Goal: Task Accomplishment & Management: Complete application form

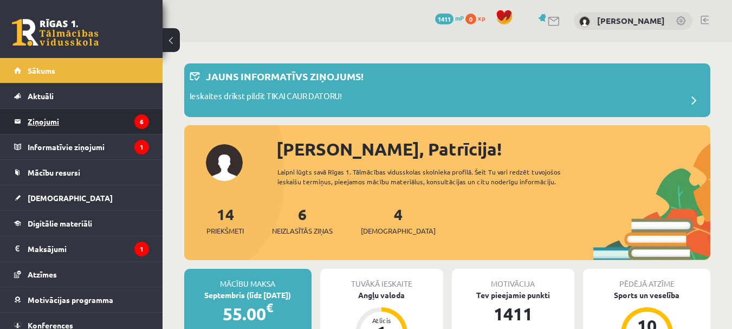
click at [82, 116] on legend "Ziņojumi 6" at bounding box center [88, 121] width 121 height 25
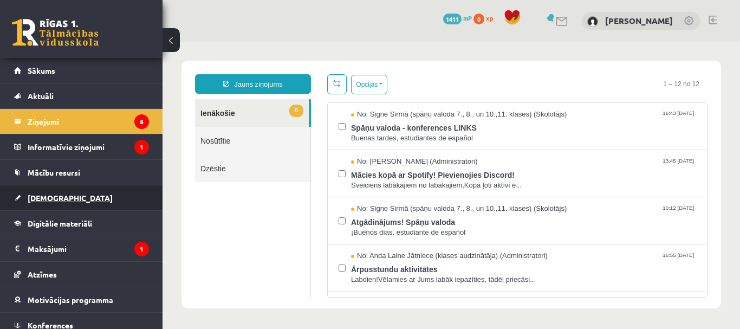
click at [37, 194] on span "[DEMOGRAPHIC_DATA]" at bounding box center [70, 198] width 85 height 10
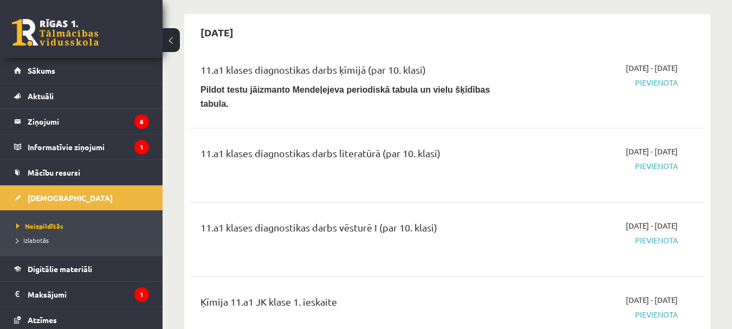
scroll to position [650, 0]
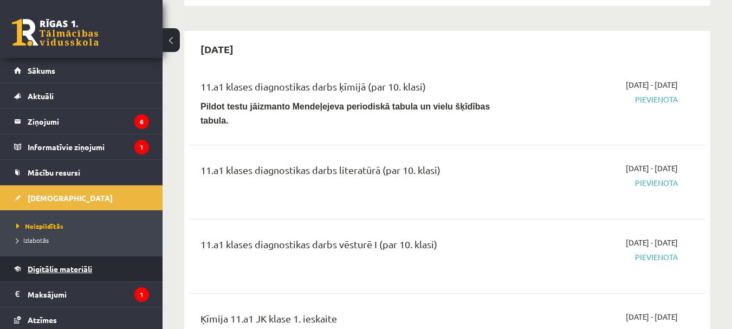
click at [108, 281] on link "Digitālie materiāli" at bounding box center [81, 268] width 135 height 25
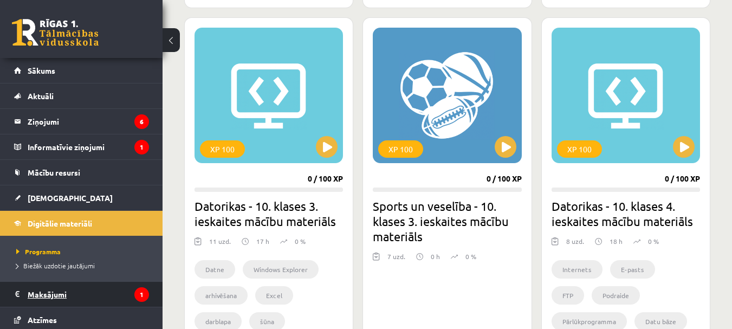
click at [97, 286] on legend "Maksājumi 1" at bounding box center [88, 294] width 121 height 25
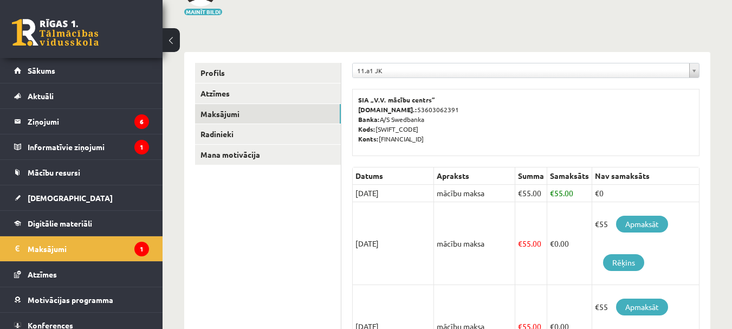
scroll to position [108, 0]
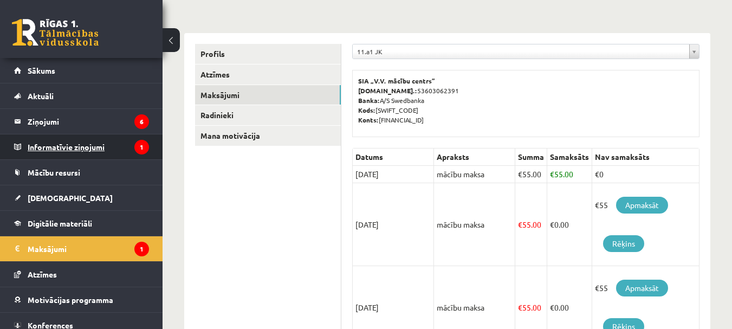
click at [68, 150] on legend "Informatīvie ziņojumi 1" at bounding box center [88, 146] width 121 height 25
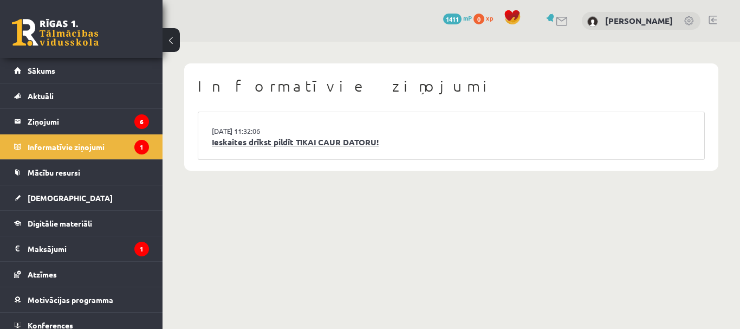
click at [227, 142] on link "Ieskaites drīkst pildīt TIKAI CAUR DATORU!" at bounding box center [451, 142] width 479 height 12
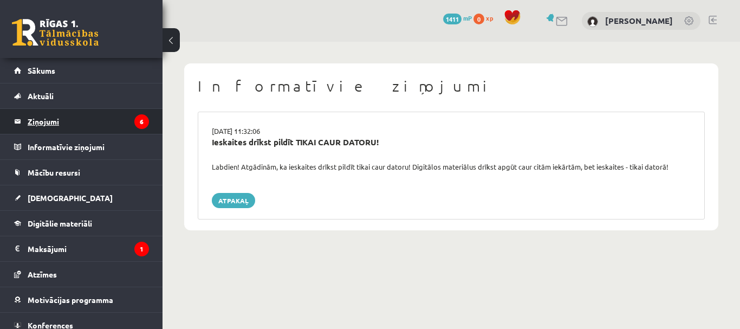
click at [118, 120] on legend "Ziņojumi 6" at bounding box center [88, 121] width 121 height 25
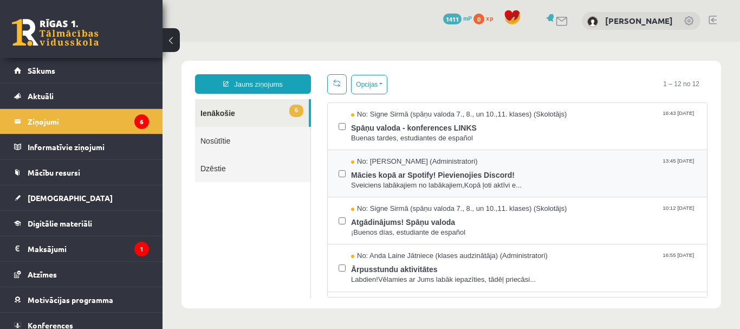
scroll to position [54, 0]
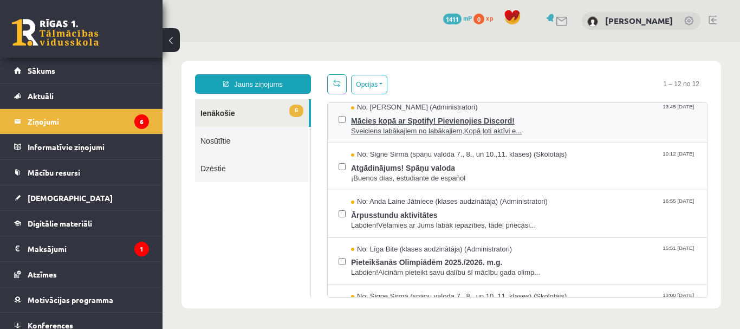
click at [383, 129] on span "Sveiciens labākajiem no labākajiem,Kopā ļoti aktīvi e..." at bounding box center [523, 131] width 345 height 10
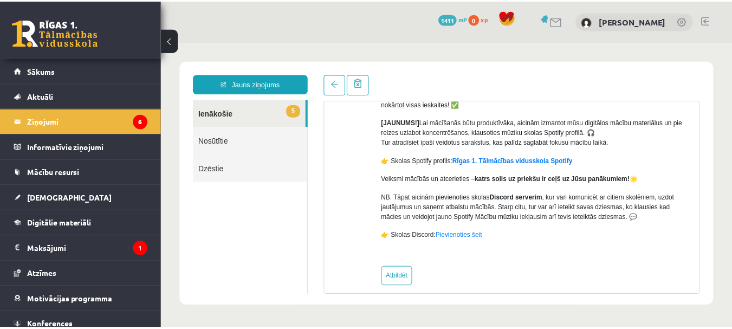
scroll to position [137, 0]
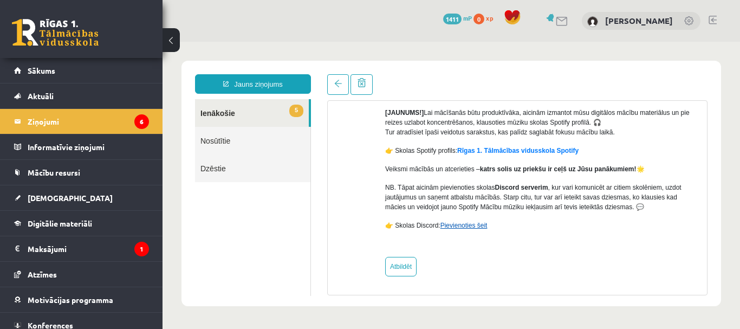
click at [471, 228] on link "Pievienoties šeit" at bounding box center [463, 225] width 47 height 8
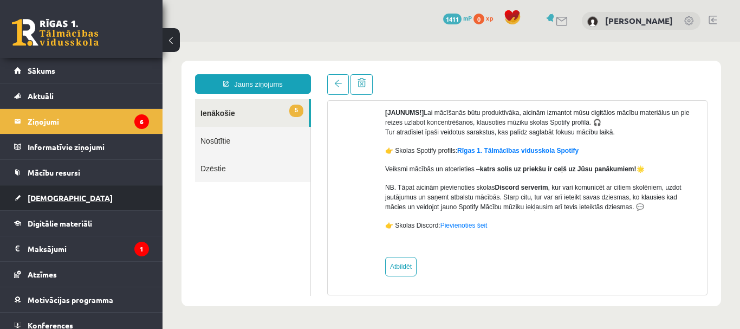
click at [41, 186] on link "[DEMOGRAPHIC_DATA]" at bounding box center [81, 197] width 135 height 25
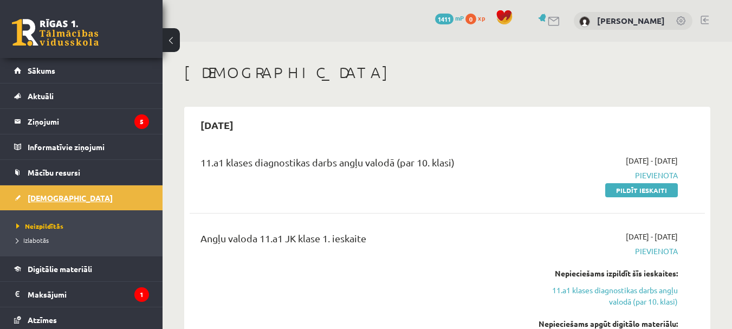
click at [127, 206] on link "[DEMOGRAPHIC_DATA]" at bounding box center [81, 197] width 135 height 25
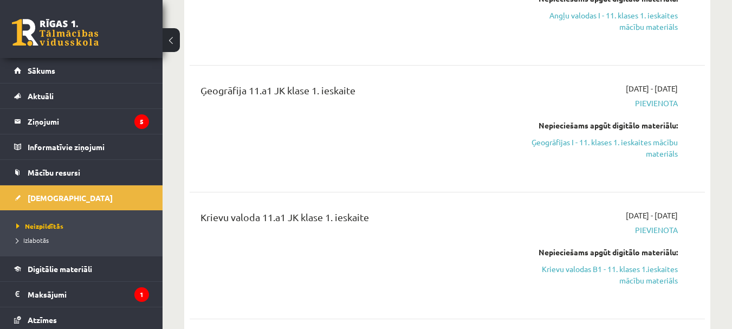
scroll to position [379, 0]
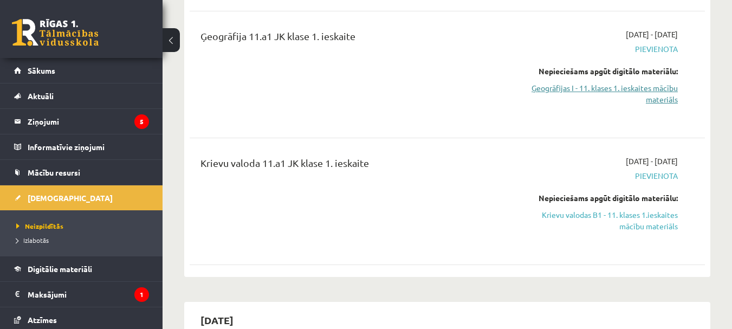
click at [570, 90] on link "Ģeogrāfijas I - 11. klases 1. ieskaites mācību materiāls" at bounding box center [603, 93] width 148 height 23
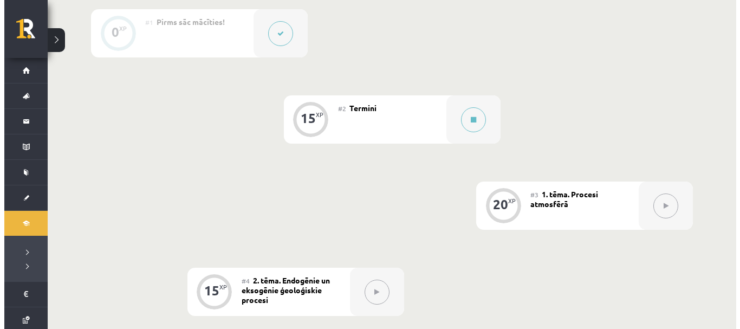
scroll to position [271, 0]
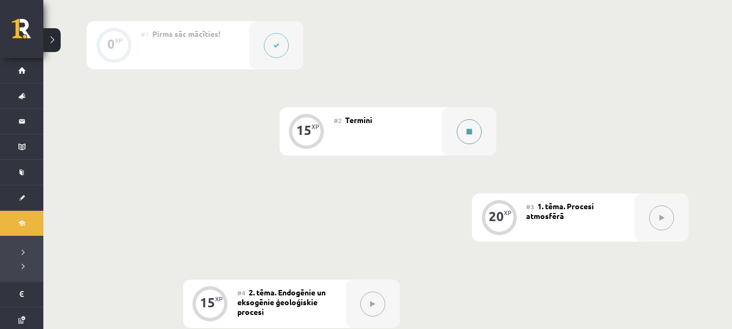
click at [475, 132] on button at bounding box center [469, 131] width 25 height 25
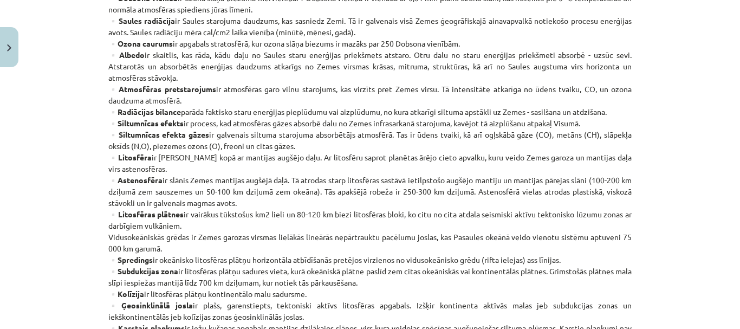
scroll to position [416, 0]
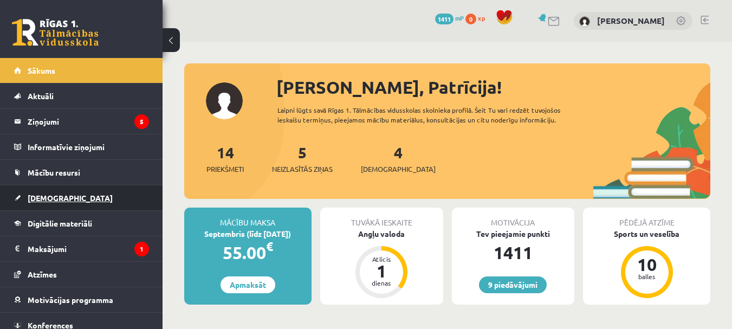
click at [52, 192] on link "[DEMOGRAPHIC_DATA]" at bounding box center [81, 197] width 135 height 25
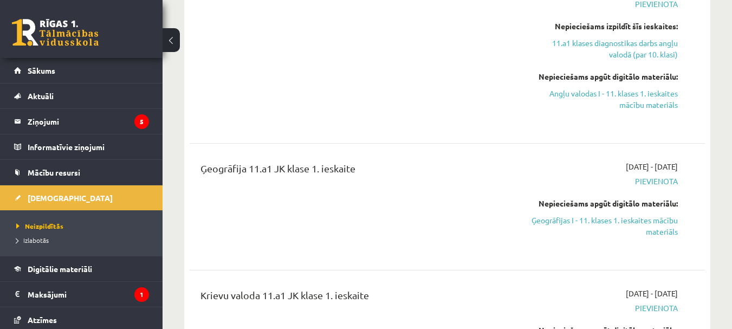
scroll to position [271, 0]
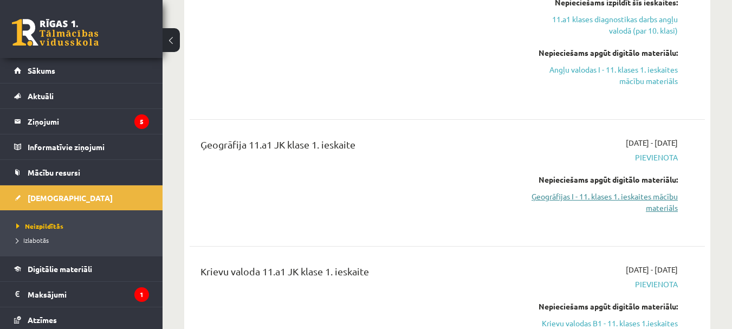
click at [583, 191] on link "Ģeogrāfijas I - 11. klases 1. ieskaites mācību materiāls" at bounding box center [603, 202] width 148 height 23
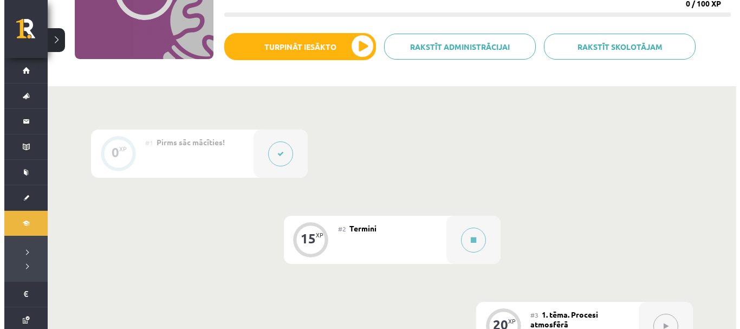
scroll to position [217, 0]
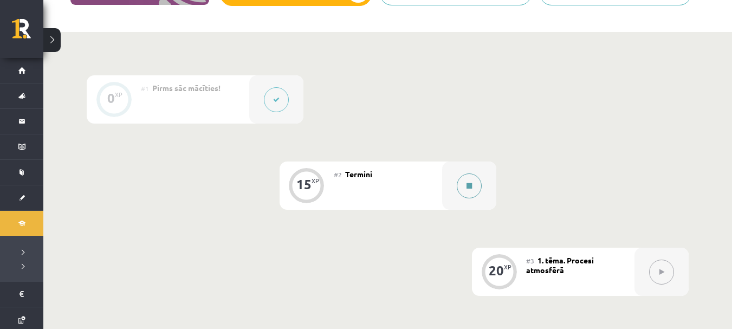
click at [479, 186] on button at bounding box center [469, 185] width 25 height 25
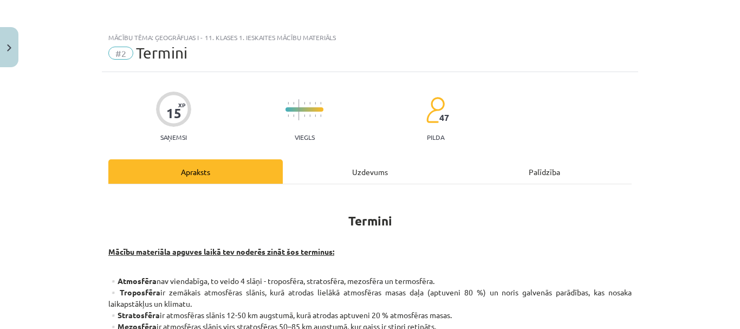
click at [368, 166] on div "Uzdevums" at bounding box center [370, 171] width 174 height 24
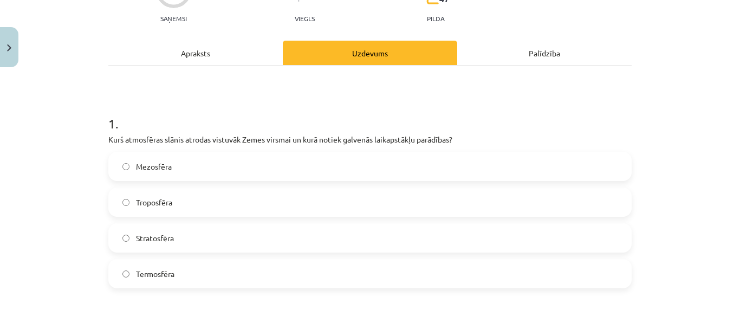
scroll to position [135, 0]
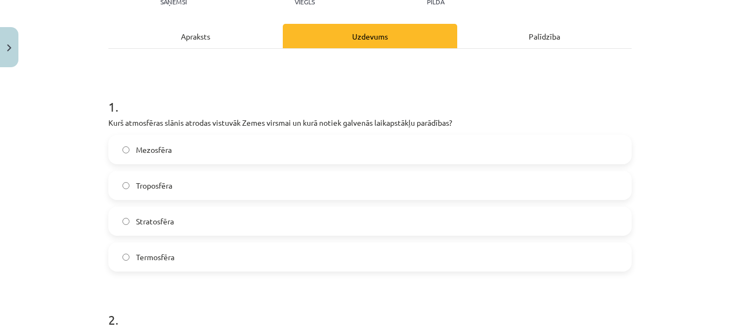
click at [173, 183] on label "Troposfēra" at bounding box center [369, 185] width 521 height 27
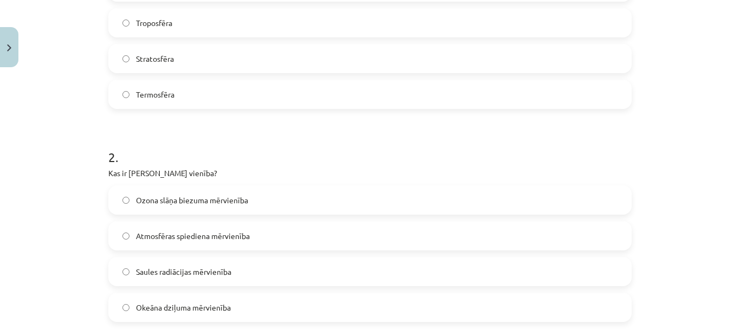
scroll to position [352, 0]
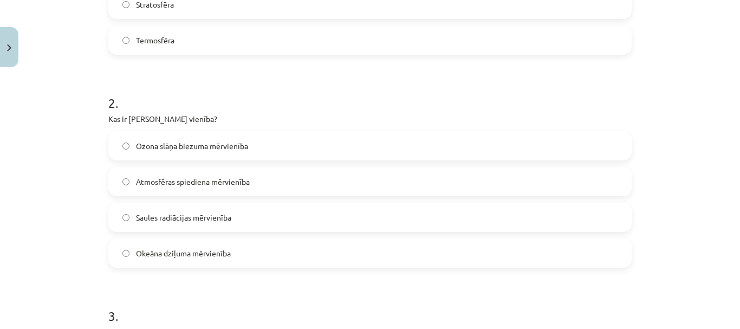
click at [184, 152] on label "Ozona slāņa biezuma mērvienība" at bounding box center [369, 145] width 521 height 27
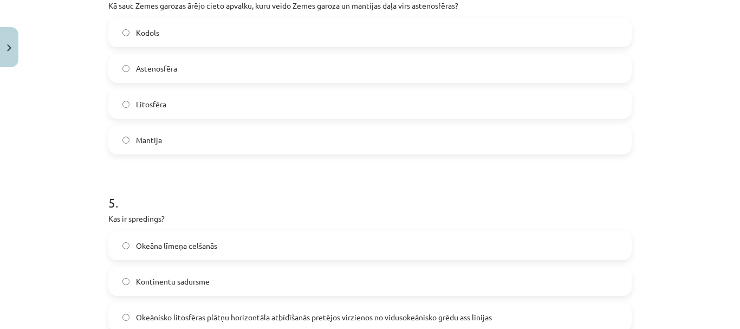
scroll to position [1001, 0]
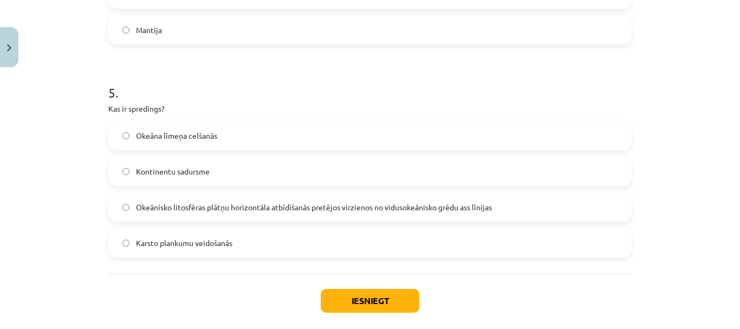
click at [191, 216] on label "Okeānisko litosfēras plātņu horizontāla atbīdīšanās pretējos virzienos no vidus…" at bounding box center [369, 206] width 521 height 27
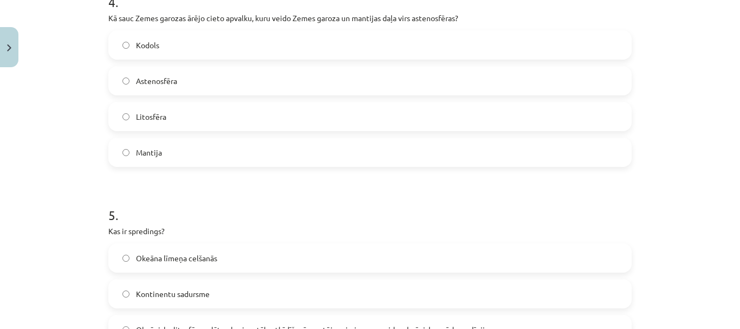
scroll to position [838, 0]
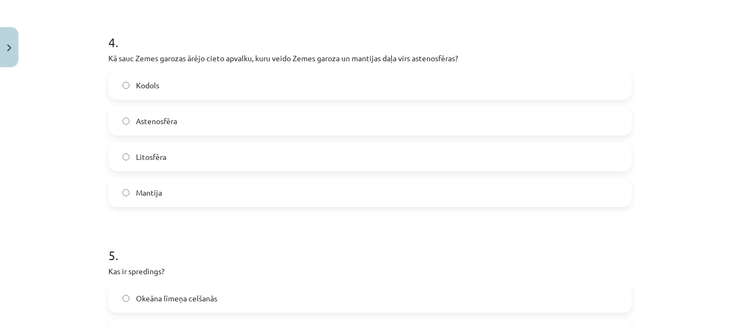
click at [144, 119] on span "Astenosfēra" at bounding box center [156, 120] width 41 height 11
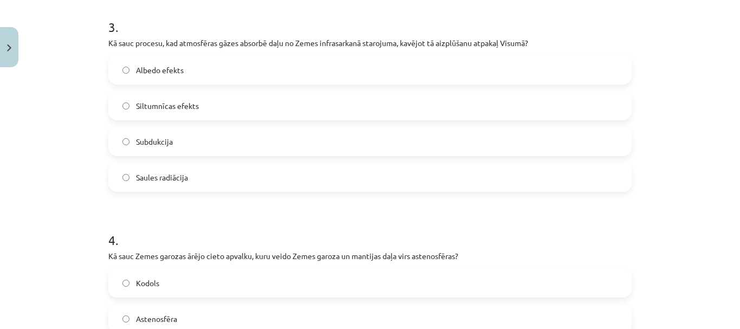
scroll to position [622, 0]
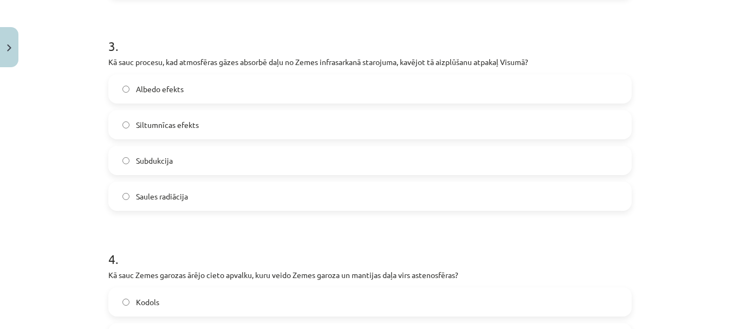
click at [187, 89] on label "Albedo efekts" at bounding box center [369, 88] width 521 height 27
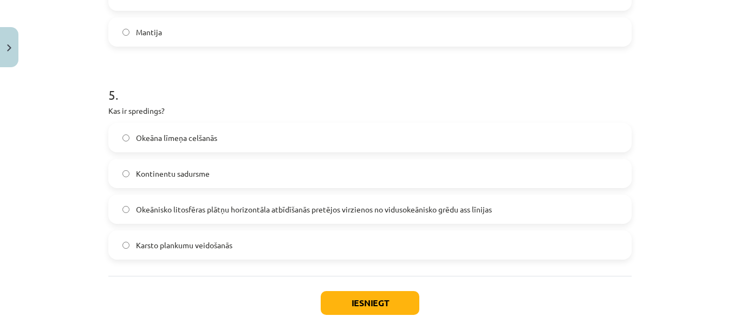
scroll to position [1055, 0]
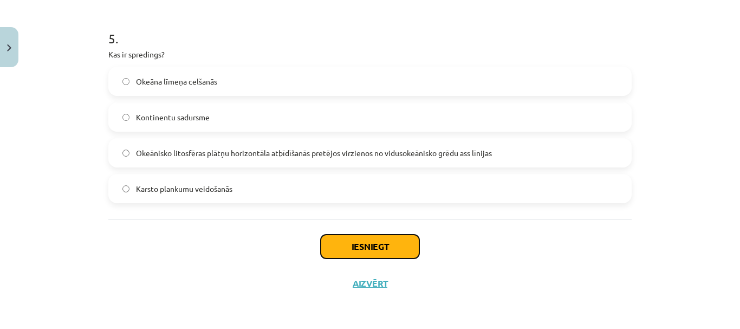
click at [349, 246] on button "Iesniegt" at bounding box center [370, 246] width 99 height 24
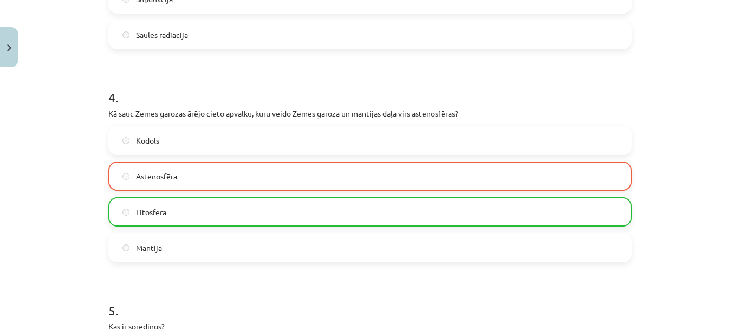
scroll to position [784, 0]
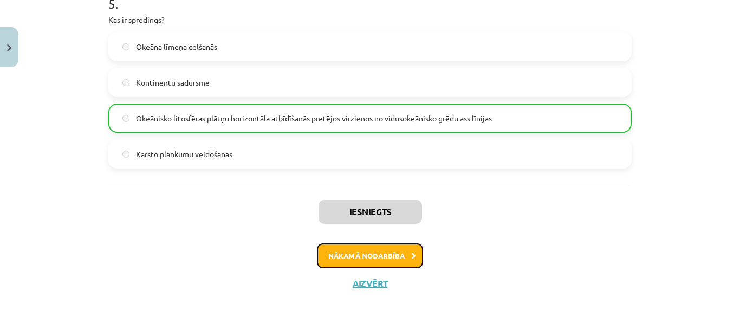
click at [351, 250] on button "Nākamā nodarbība" at bounding box center [370, 255] width 106 height 25
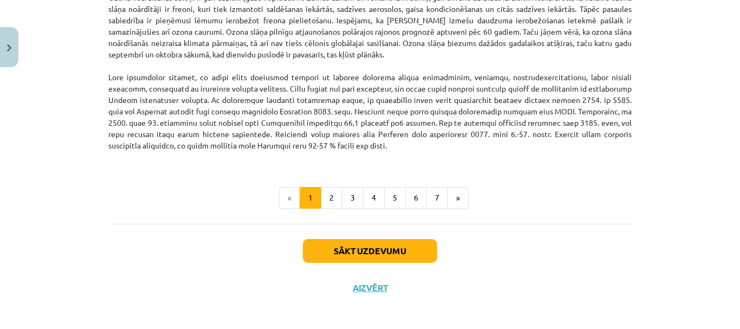
scroll to position [1442, 0]
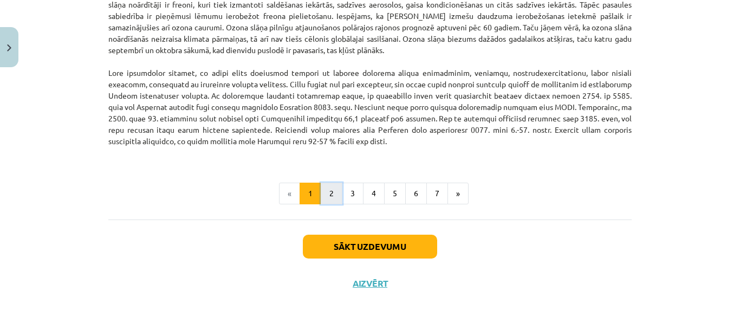
click at [324, 200] on button "2" at bounding box center [332, 194] width 22 height 22
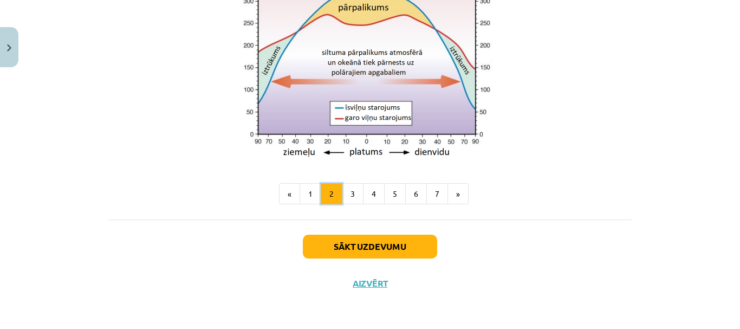
scroll to position [1031, 0]
click at [342, 189] on button "3" at bounding box center [353, 194] width 22 height 22
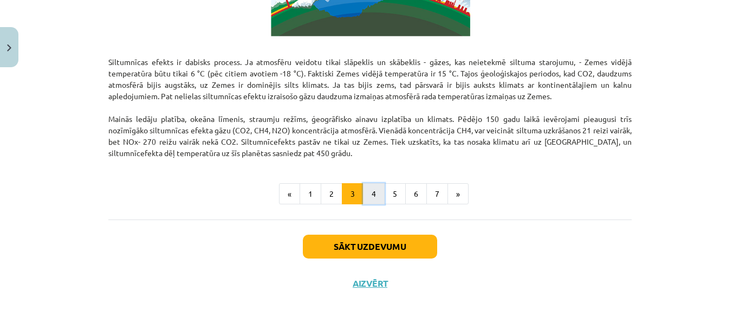
click at [367, 190] on button "4" at bounding box center [374, 194] width 22 height 22
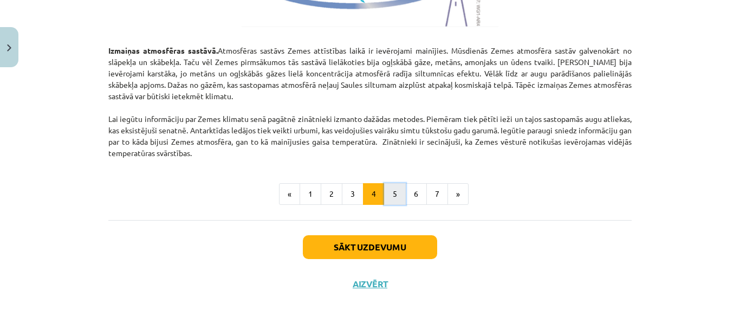
click at [384, 191] on button "5" at bounding box center [395, 194] width 22 height 22
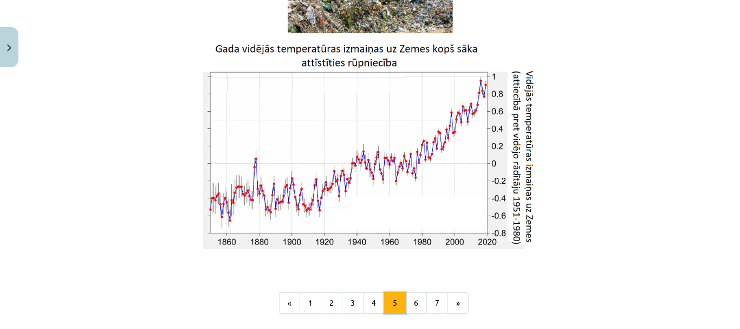
scroll to position [1885, 0]
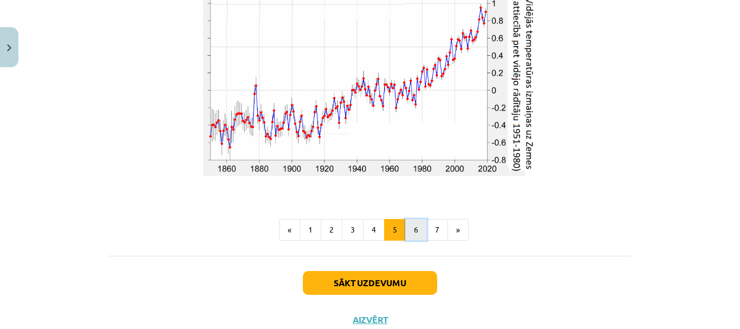
click at [413, 229] on button "6" at bounding box center [416, 230] width 22 height 22
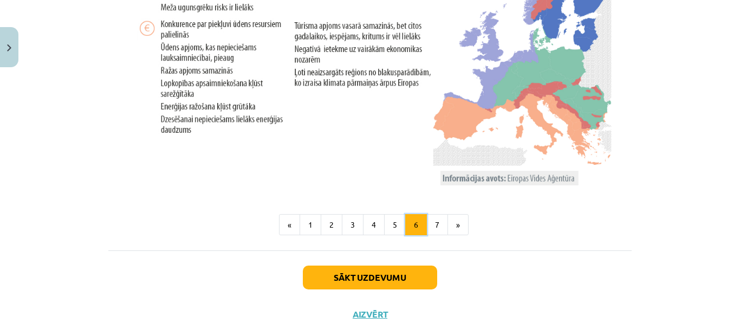
scroll to position [2279, 0]
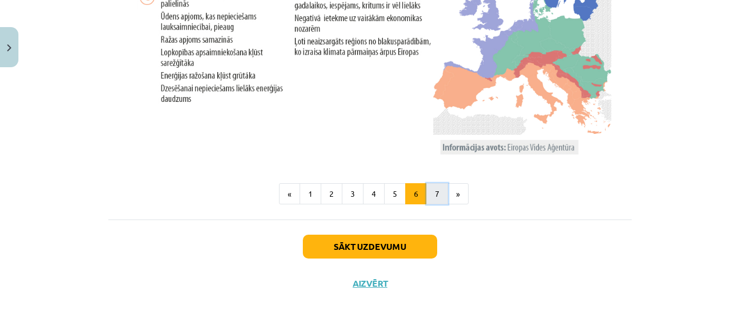
click at [433, 199] on button "7" at bounding box center [437, 194] width 22 height 22
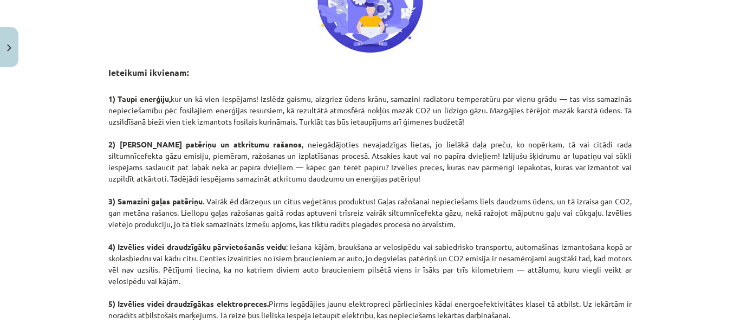
scroll to position [653, 0]
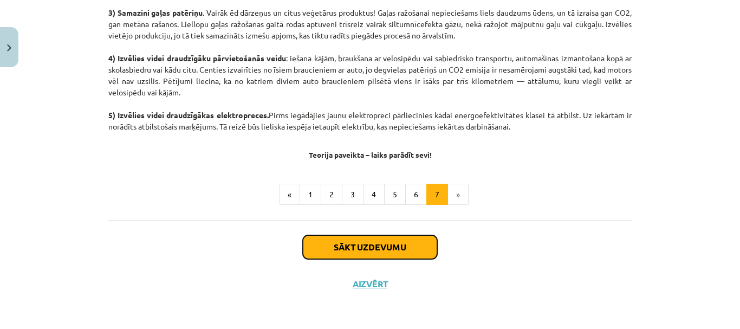
click at [406, 242] on button "Sākt uzdevumu" at bounding box center [370, 247] width 134 height 24
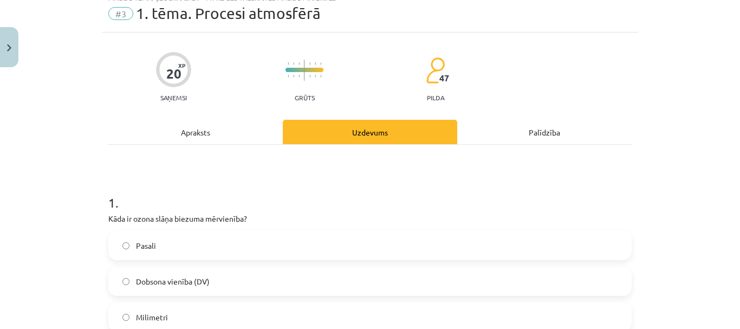
scroll to position [0, 0]
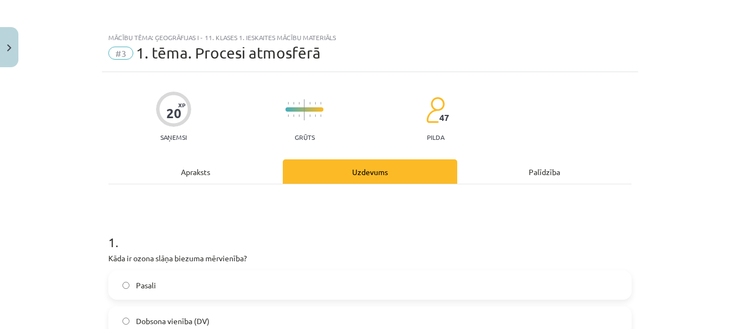
click at [178, 172] on div "Apraksts" at bounding box center [195, 171] width 174 height 24
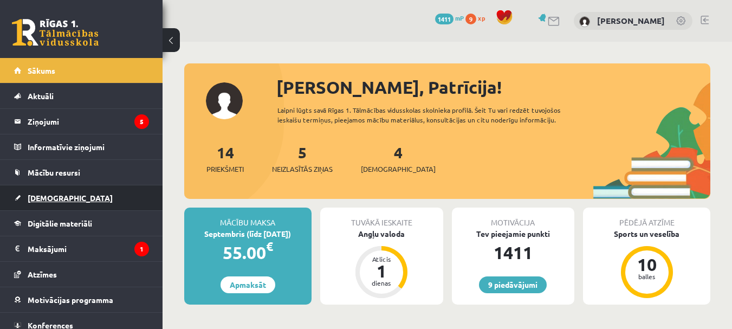
click at [42, 197] on span "[DEMOGRAPHIC_DATA]" at bounding box center [70, 198] width 85 height 10
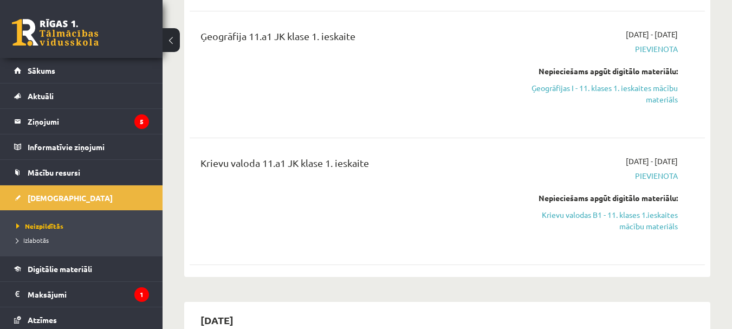
scroll to position [433, 0]
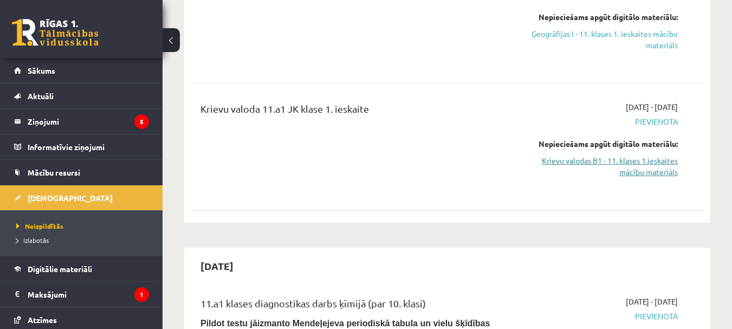
click at [575, 161] on link "Krievu valodas B1 - 11. klases 1.ieskaites mācību materiāls" at bounding box center [603, 166] width 148 height 23
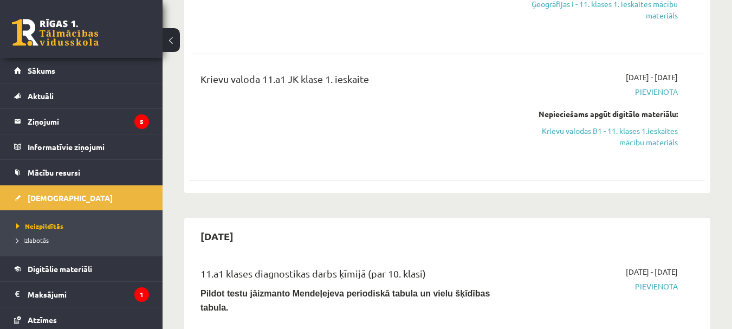
scroll to position [487, 0]
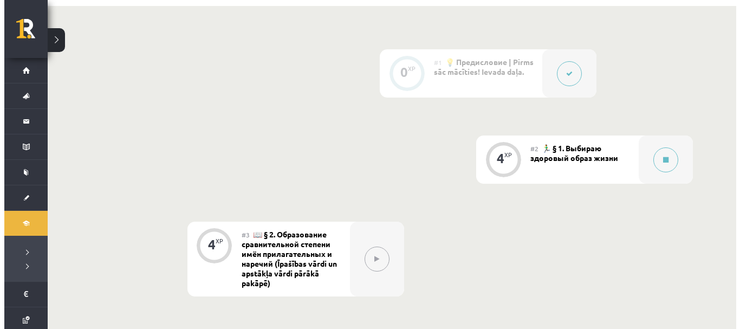
scroll to position [264, 0]
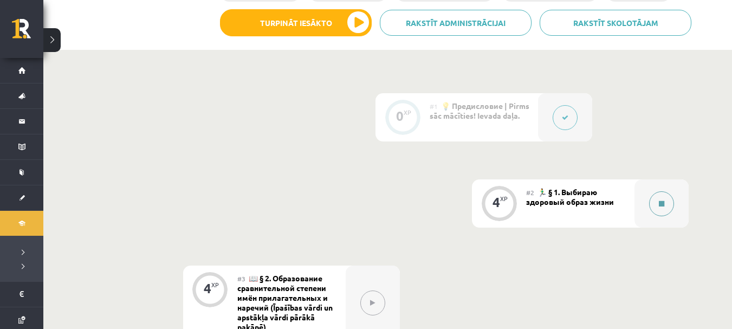
click at [653, 207] on button at bounding box center [661, 203] width 25 height 25
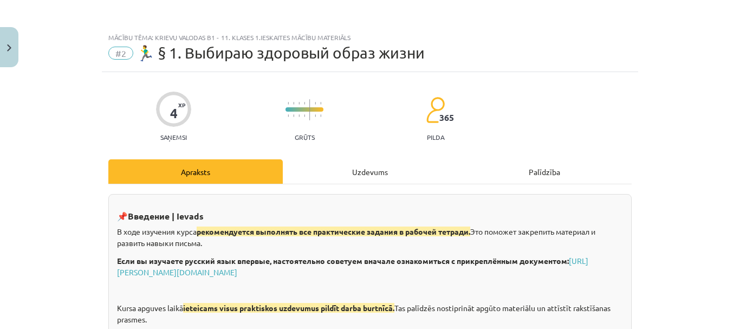
click at [363, 168] on div "Uzdevums" at bounding box center [370, 171] width 174 height 24
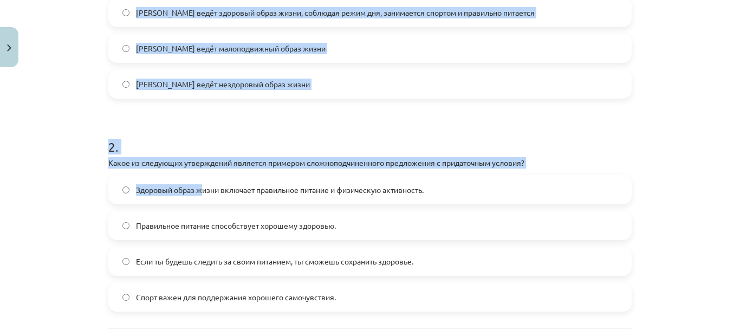
scroll to position [480, 0]
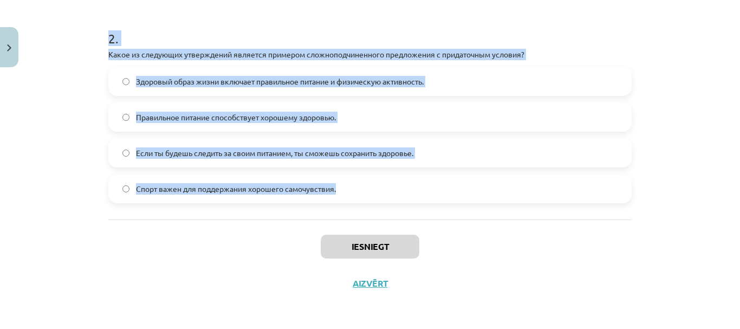
drag, startPoint x: 102, startPoint y: 144, endPoint x: 374, endPoint y: 205, distance: 279.2
copy form "7 . Loremipsum dolor s ametcons ad elitse "Doeiu tempo incid utlab Etdo, magna …"
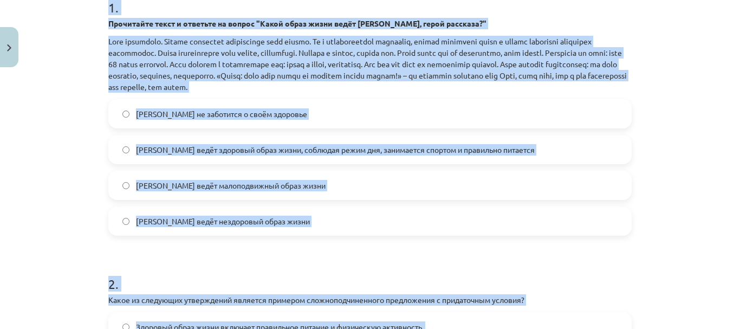
scroll to position [209, 0]
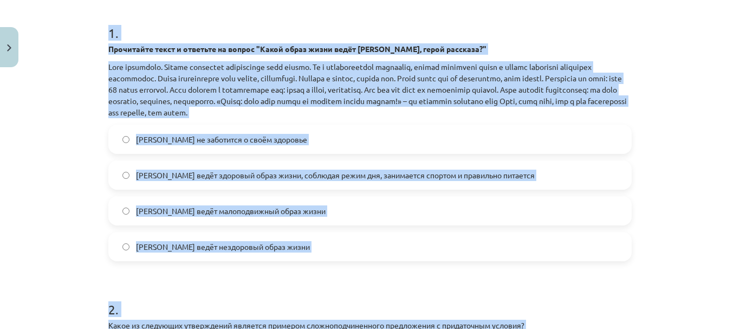
click at [102, 204] on div "4 XP Saņemsi Grūts 365 pilda Apraksts Uzdevums Palīdzība 1 . Прочитайте текст и…" at bounding box center [370, 217] width 536 height 709
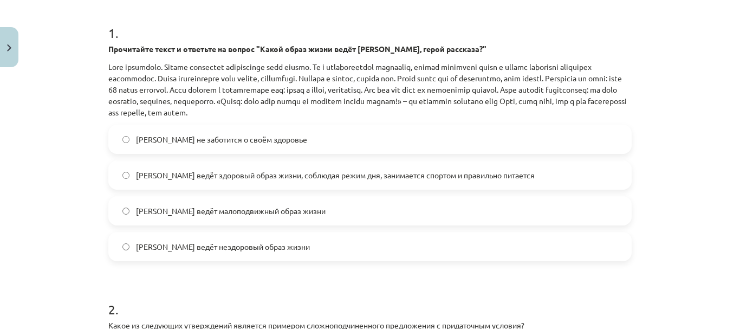
click at [181, 177] on span "[PERSON_NAME] ведёт здоровый образ жизни, соблюдая режим дня, занимается спорто…" at bounding box center [335, 175] width 399 height 11
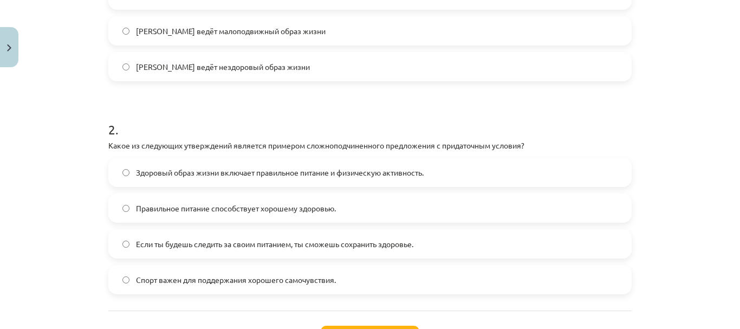
scroll to position [480, 0]
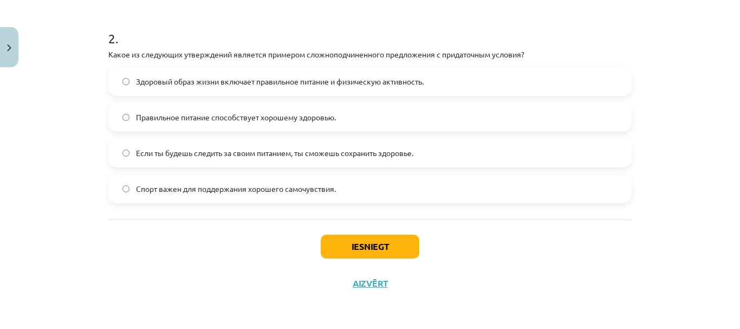
click at [201, 142] on label "Если ты будешь следить за своим питанием, ты сможешь сохранить здоровье." at bounding box center [369, 152] width 521 height 27
click at [365, 257] on button "Iesniegt" at bounding box center [370, 246] width 99 height 24
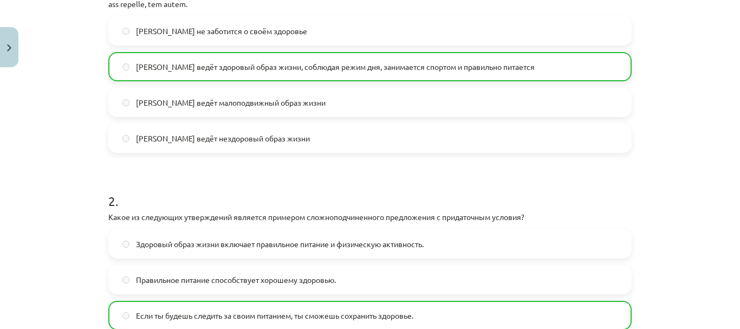
scroll to position [514, 0]
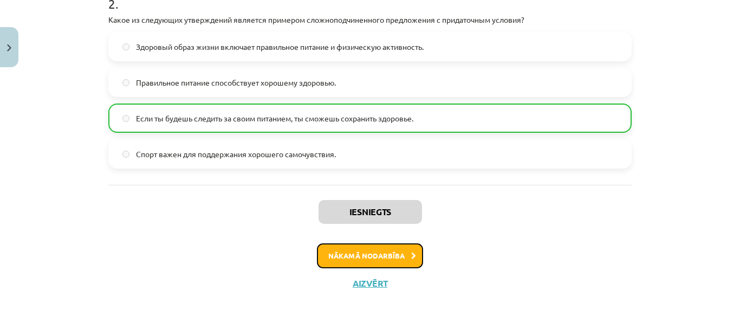
click at [365, 257] on button "Nākamā nodarbība" at bounding box center [370, 255] width 106 height 25
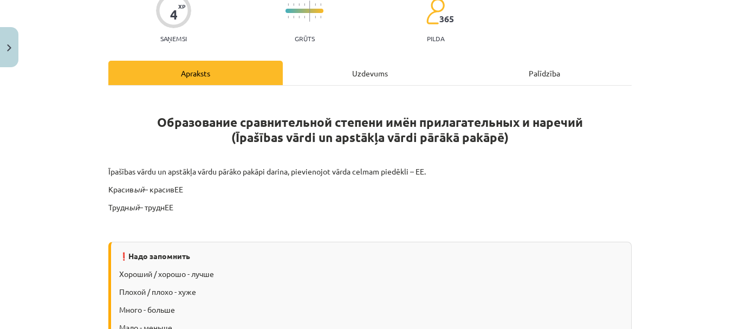
scroll to position [190, 0]
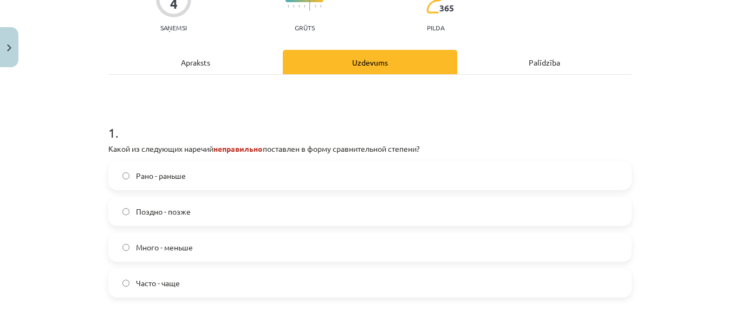
scroll to position [146, 0]
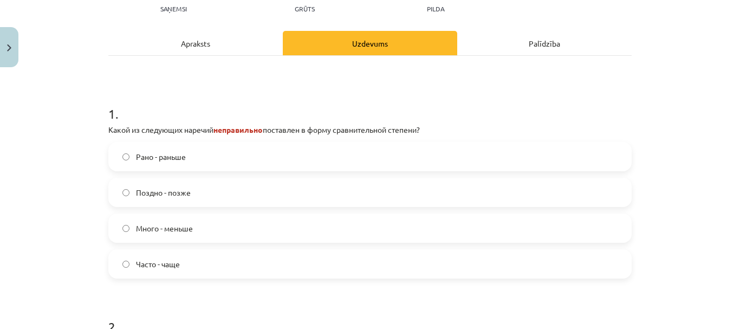
click at [136, 224] on span "Много - меньше" at bounding box center [164, 228] width 57 height 11
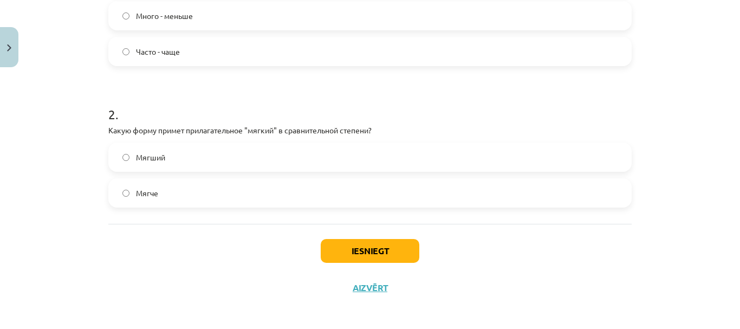
scroll to position [362, 0]
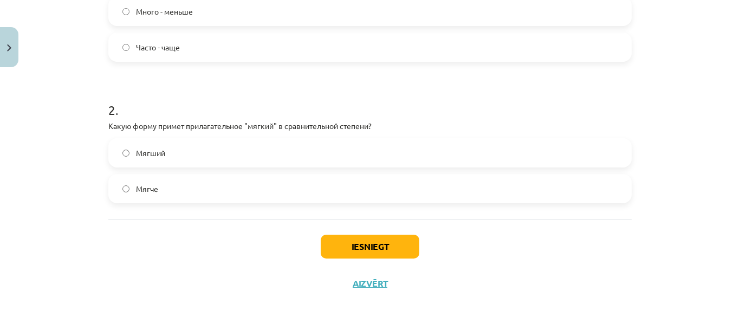
click at [141, 190] on span "Мягче" at bounding box center [147, 188] width 22 height 11
click at [354, 246] on button "Iesniegt" at bounding box center [370, 246] width 99 height 24
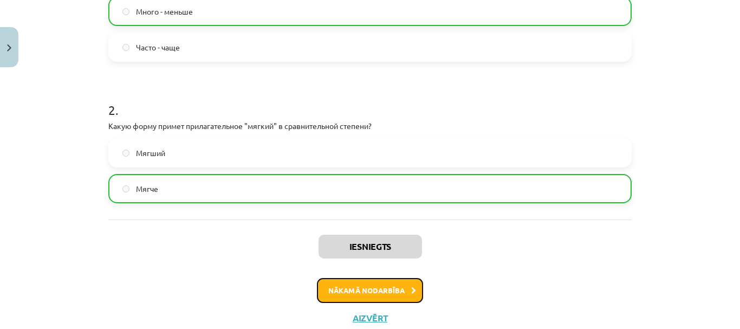
click at [382, 285] on button "Nākamā nodarbība" at bounding box center [370, 290] width 106 height 25
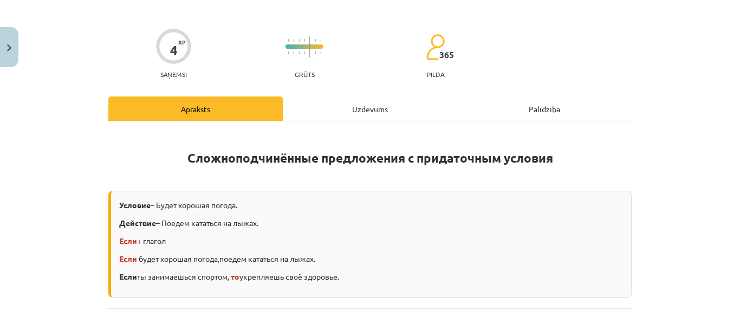
scroll to position [27, 0]
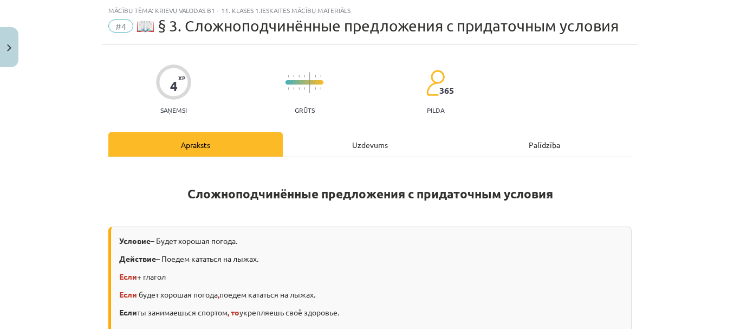
click at [360, 138] on div "Uzdevums" at bounding box center [370, 144] width 174 height 24
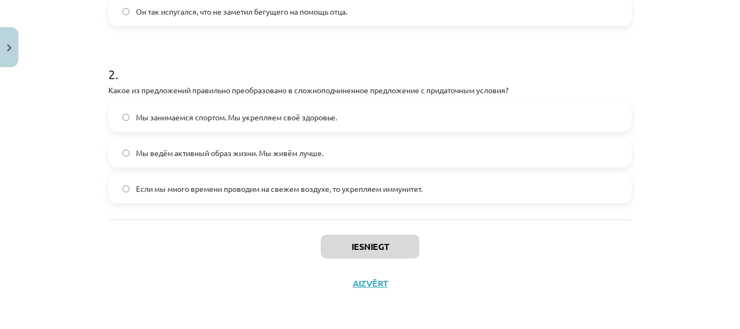
scroll to position [183, 0]
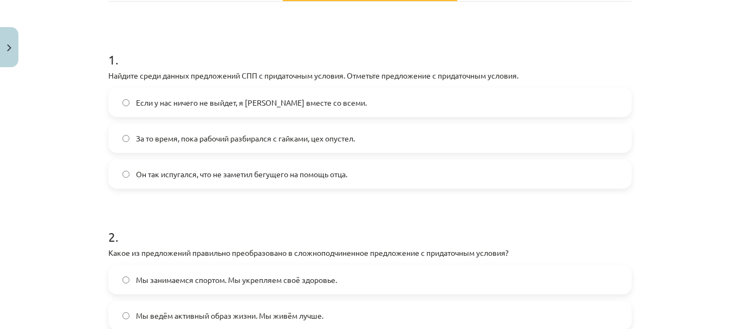
click at [296, 175] on span "Он так испугался, что не заметил бегущего на помощь отца." at bounding box center [241, 173] width 211 height 11
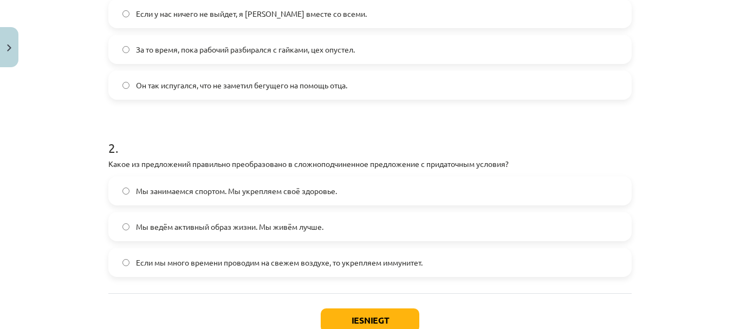
scroll to position [291, 0]
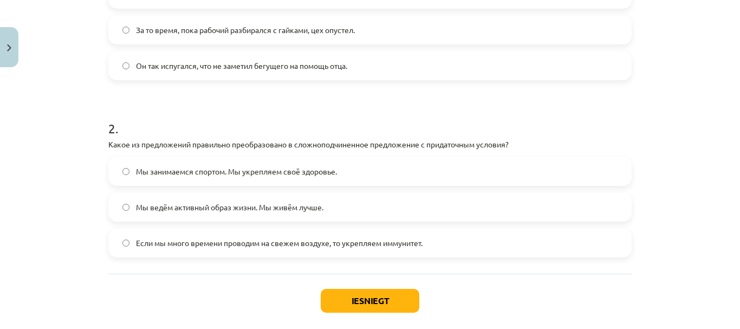
click at [485, 235] on label "Если мы много времени проводим на свежем воздухе, то укрепляем иммунитет." at bounding box center [369, 242] width 521 height 27
click at [349, 304] on button "Iesniegt" at bounding box center [370, 301] width 99 height 24
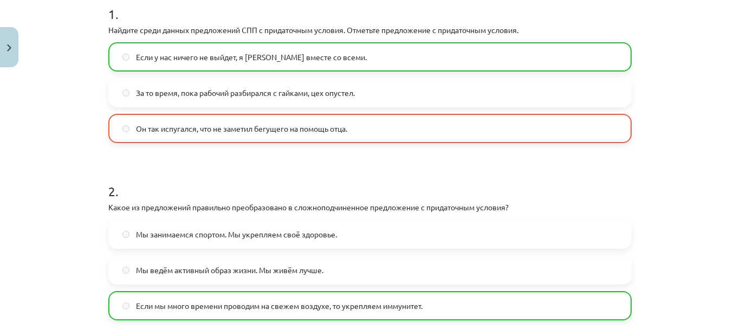
scroll to position [128, 0]
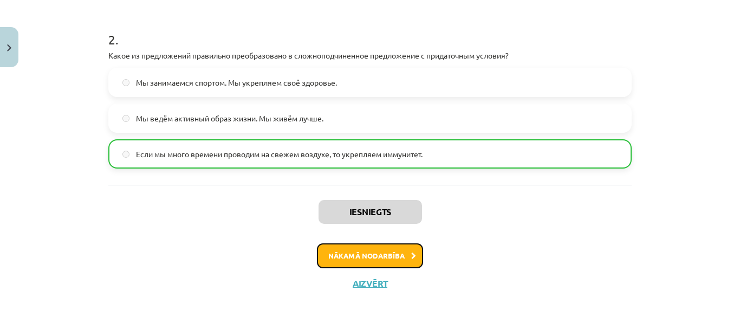
click at [365, 263] on button "Nākamā nodarbība" at bounding box center [370, 255] width 106 height 25
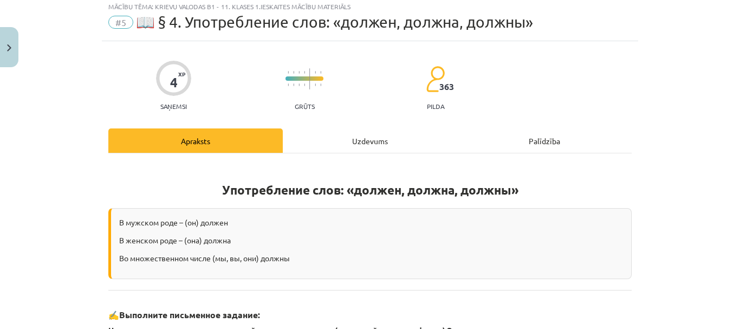
scroll to position [27, 0]
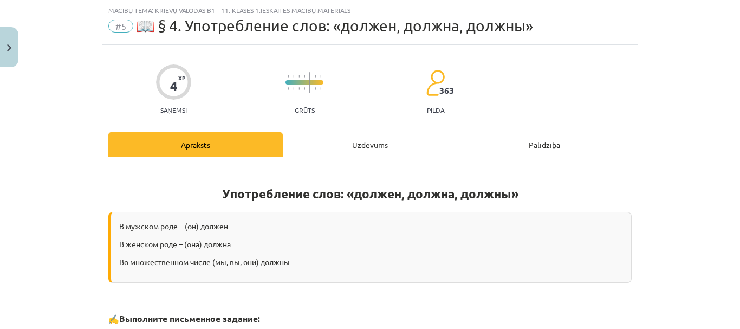
click at [370, 138] on div "Uzdevums" at bounding box center [370, 144] width 174 height 24
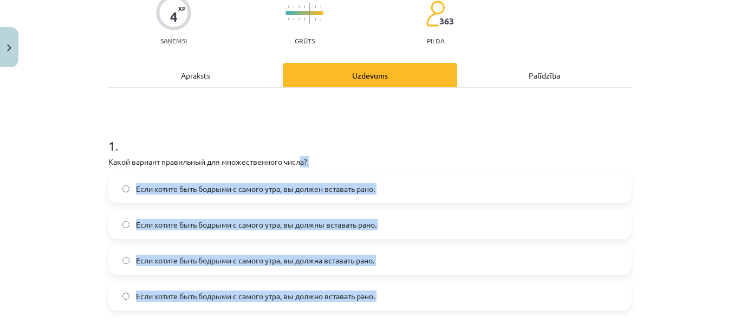
scroll to position [92, 0]
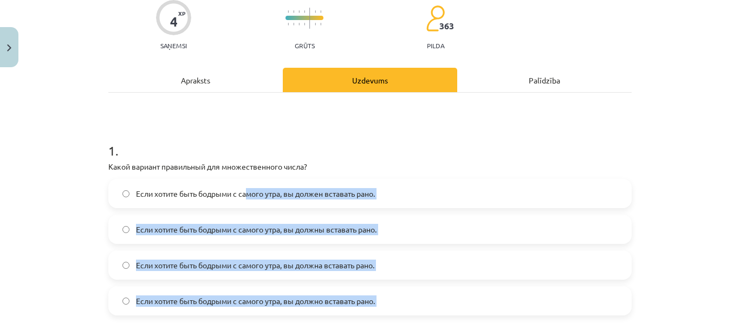
drag, startPoint x: 470, startPoint y: 192, endPoint x: 245, endPoint y: 191, distance: 224.8
click at [245, 191] on form "1 . Какой вариант правильный для множественного числа? Если хотите быть бодрыми…" at bounding box center [369, 326] width 523 height 404
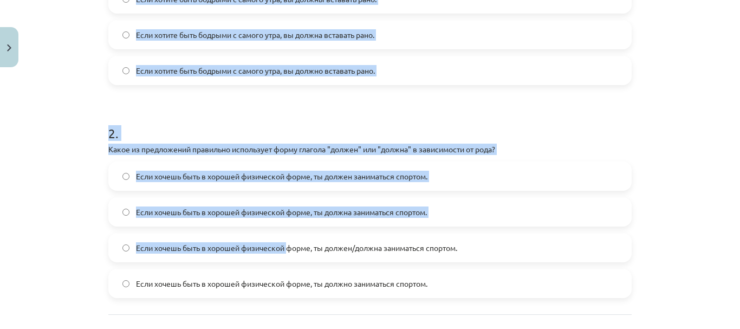
scroll to position [362, 0]
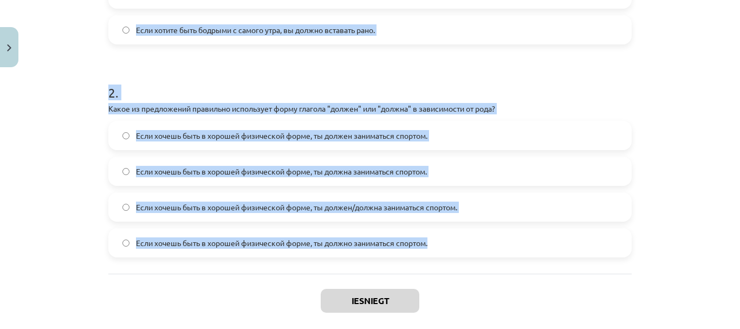
drag, startPoint x: 93, startPoint y: 141, endPoint x: 460, endPoint y: 255, distance: 384.2
click at [460, 255] on div "Mācību tēma: Krievu valodas b1 - 11. klases 1.ieskaites mācību materiāls #5 📖 §…" at bounding box center [370, 164] width 740 height 329
copy form "1 . Какой вариант правильный для множественного числа? Если хотите быть бодрыми…"
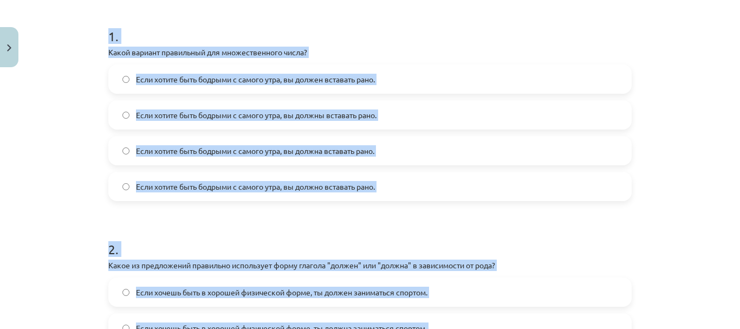
scroll to position [200, 0]
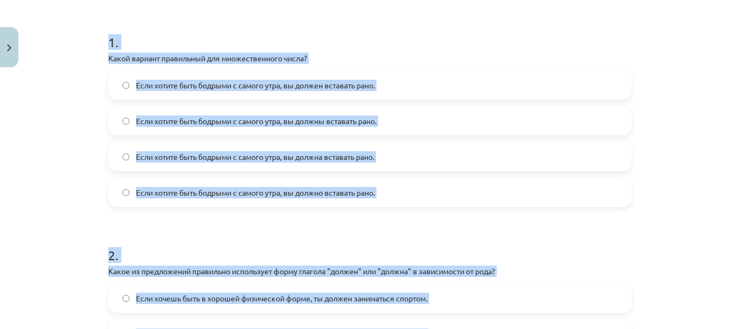
click at [79, 188] on div "Mācību tēma: Krievu valodas b1 - 11. klases 1.ieskaites mācību materiāls #5 📖 §…" at bounding box center [370, 164] width 740 height 329
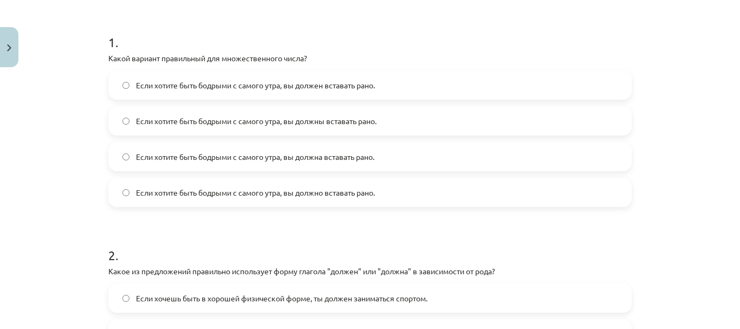
click at [297, 121] on span "Если хотите быть бодрыми с самого утра, вы должны вставать рано." at bounding box center [256, 120] width 240 height 11
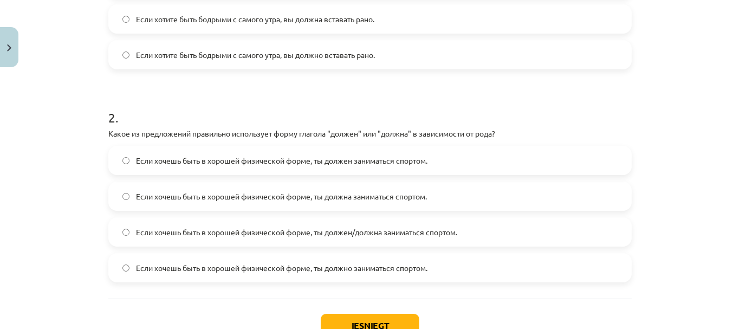
scroll to position [362, 0]
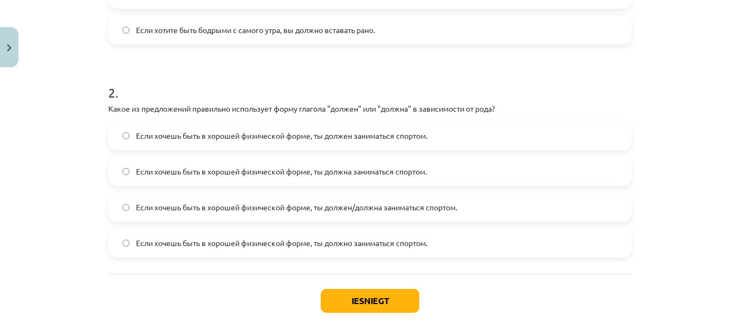
click at [272, 204] on span "Если хочешь быть в хорошей физической форме, ты должен/должна заниматься спорто…" at bounding box center [296, 206] width 321 height 11
click at [374, 305] on button "Iesniegt" at bounding box center [370, 301] width 99 height 24
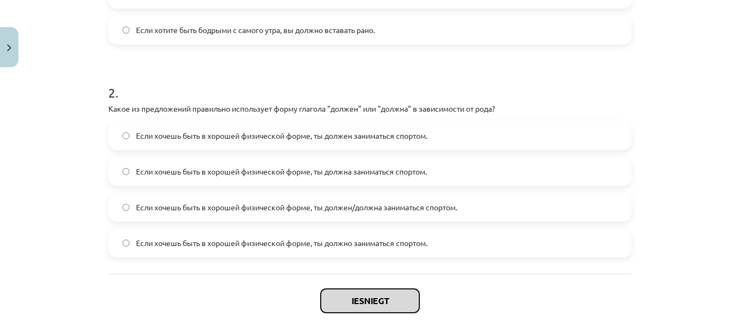
scroll to position [416, 0]
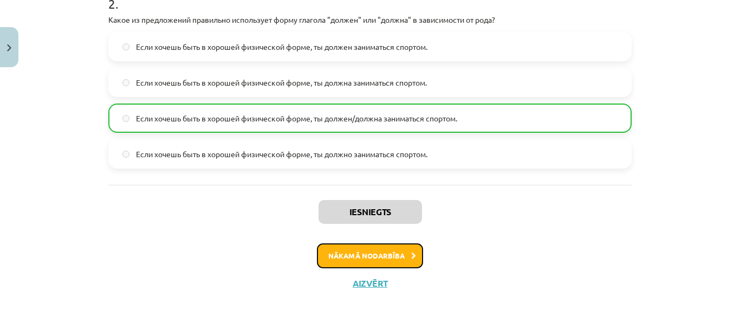
click at [373, 246] on button "Nākamā nodarbība" at bounding box center [370, 255] width 106 height 25
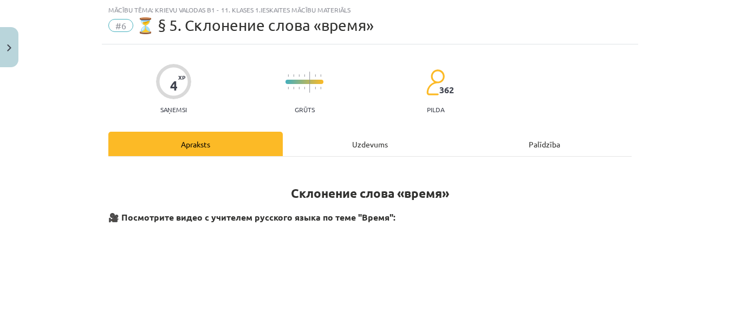
scroll to position [27, 0]
click at [365, 134] on div "Uzdevums" at bounding box center [370, 144] width 174 height 24
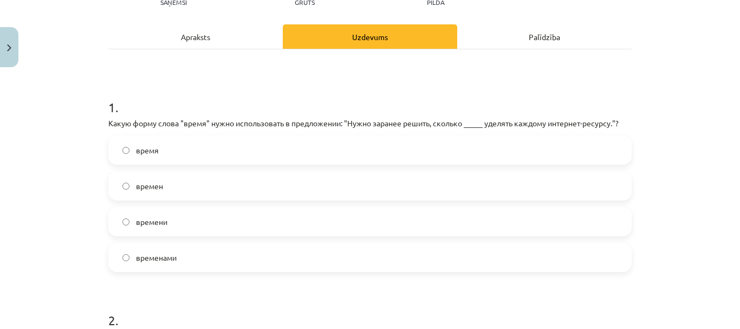
scroll to position [135, 0]
click at [298, 145] on label "время" at bounding box center [369, 149] width 521 height 27
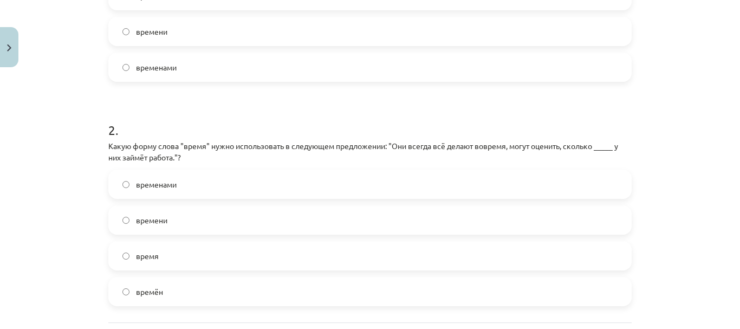
scroll to position [352, 0]
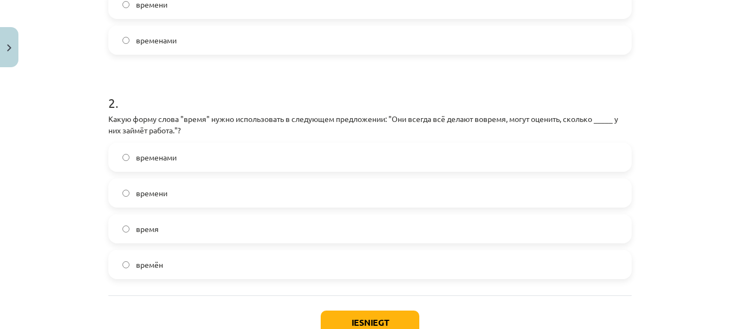
click at [198, 226] on label "время" at bounding box center [369, 228] width 521 height 27
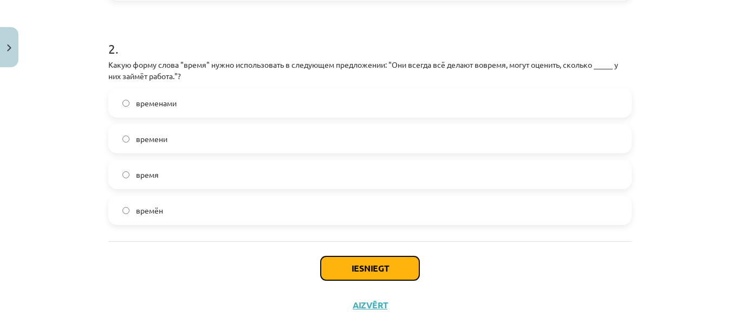
click at [337, 263] on button "Iesniegt" at bounding box center [370, 268] width 99 height 24
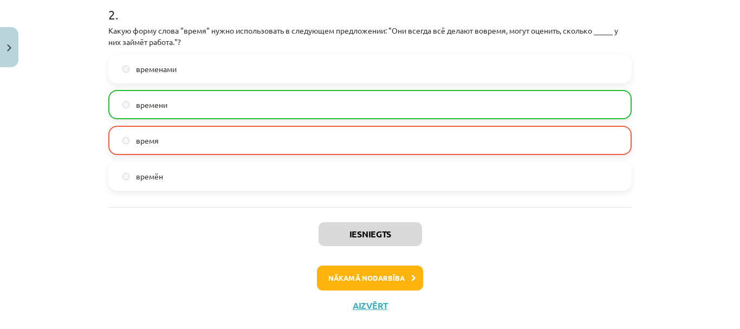
scroll to position [462, 0]
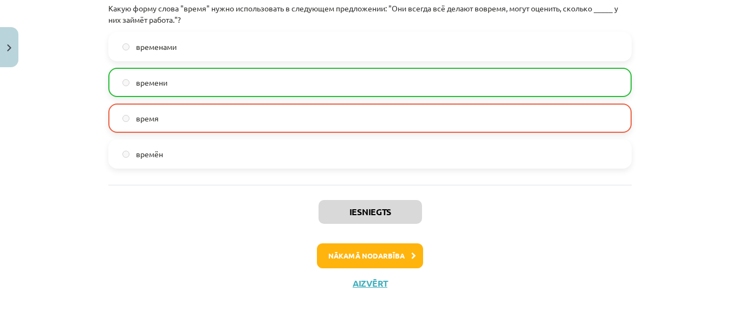
click at [356, 241] on div "Iesniegts Nākamā nodarbība Aizvērt" at bounding box center [369, 240] width 523 height 110
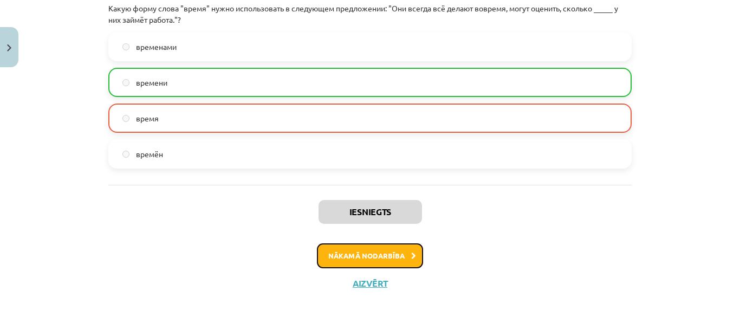
click at [357, 253] on button "Nākamā nodarbība" at bounding box center [370, 255] width 106 height 25
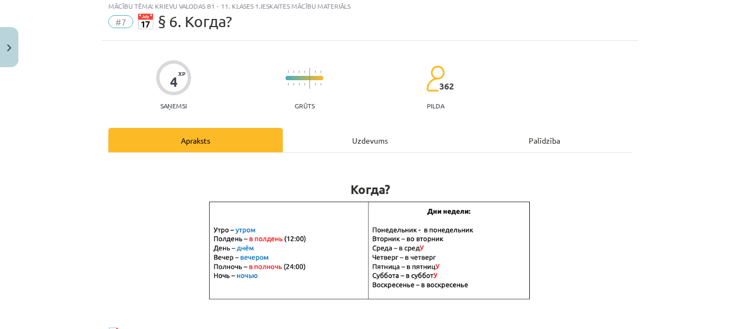
scroll to position [27, 0]
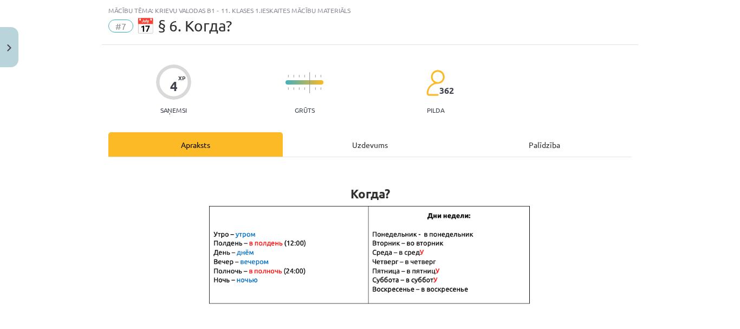
click at [364, 140] on div "Uzdevums" at bounding box center [370, 144] width 174 height 24
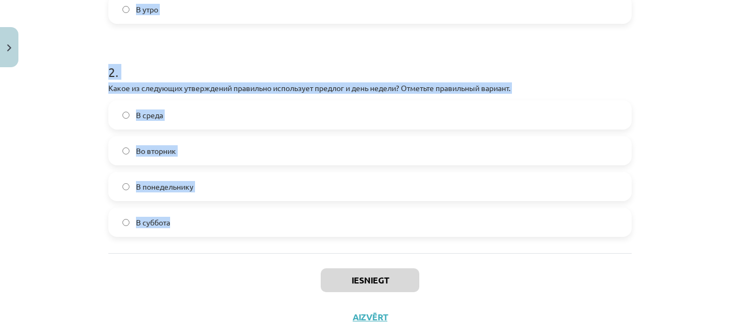
scroll to position [406, 0]
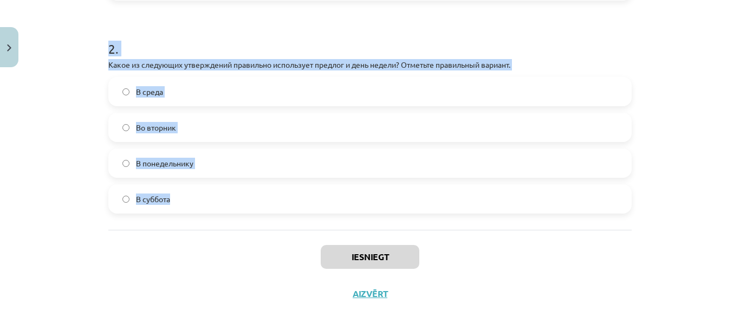
drag, startPoint x: 122, startPoint y: 121, endPoint x: 211, endPoint y: 191, distance: 113.0
click at [211, 191] on div "Mācību tēma: Krievu valodas b1 - 11. klases 1.ieskaites mācību materiāls #7 📅 §…" at bounding box center [370, 164] width 740 height 329
copy form "1 . Какое из следующих словосочетаний правильно использует предлог и время суто…"
click at [296, 32] on h1 "2 ." at bounding box center [369, 39] width 523 height 34
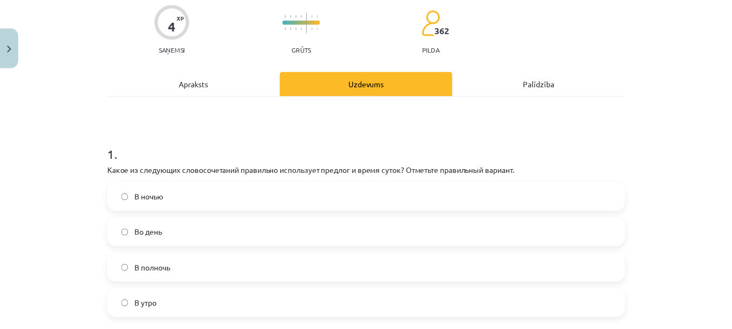
scroll to position [81, 0]
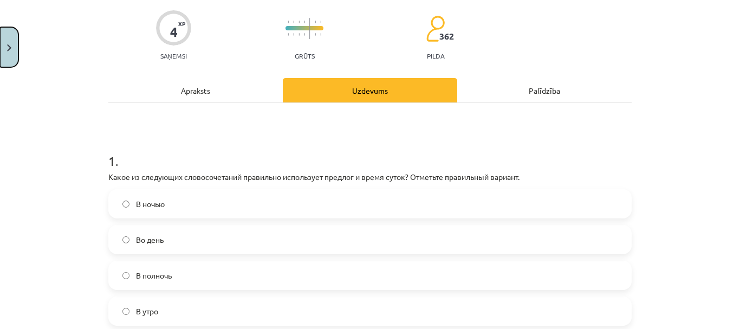
click at [4, 44] on button "Close" at bounding box center [9, 47] width 18 height 40
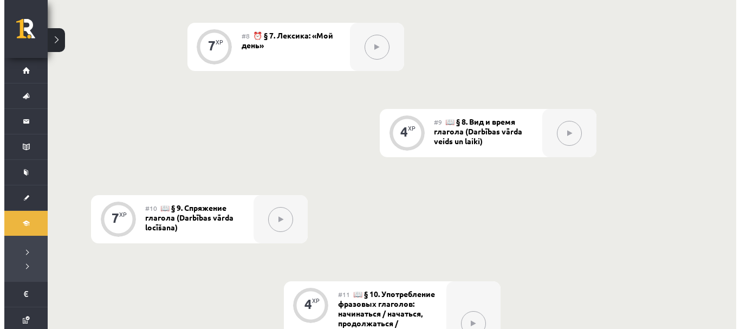
scroll to position [806, 0]
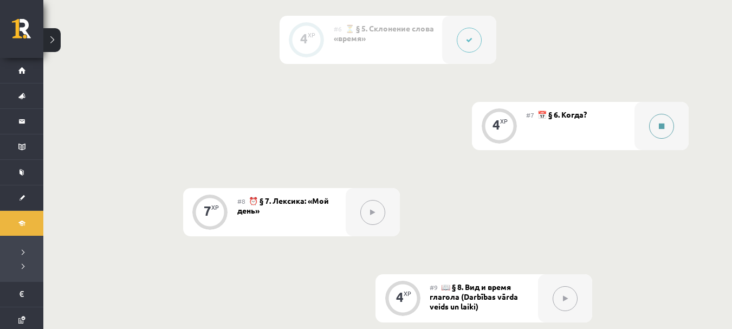
click at [656, 122] on button at bounding box center [661, 126] width 25 height 25
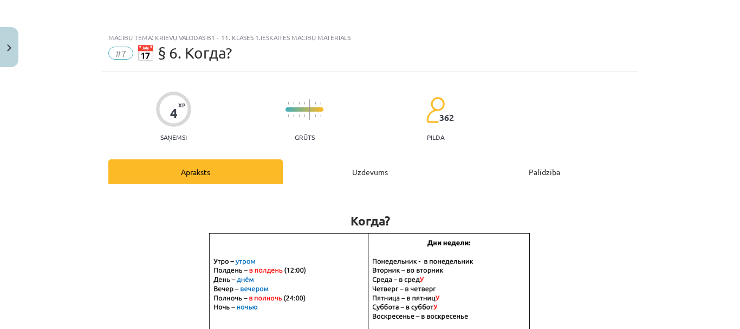
click at [376, 175] on div "Uzdevums" at bounding box center [370, 171] width 174 height 24
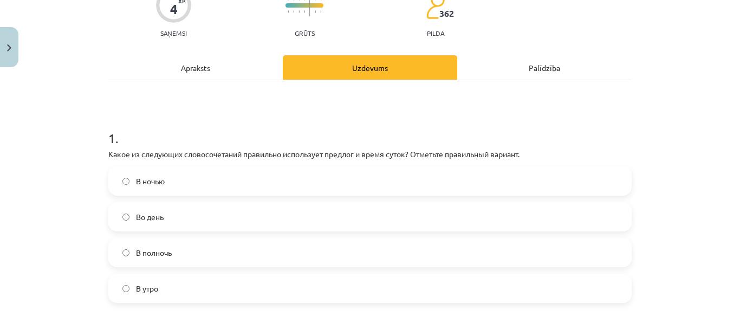
scroll to position [135, 0]
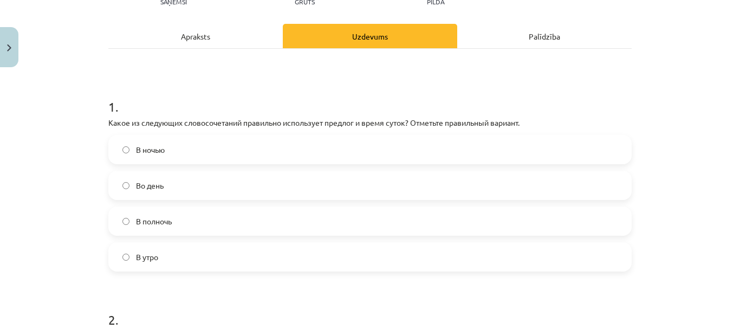
click at [341, 140] on label "В ночью" at bounding box center [369, 149] width 521 height 27
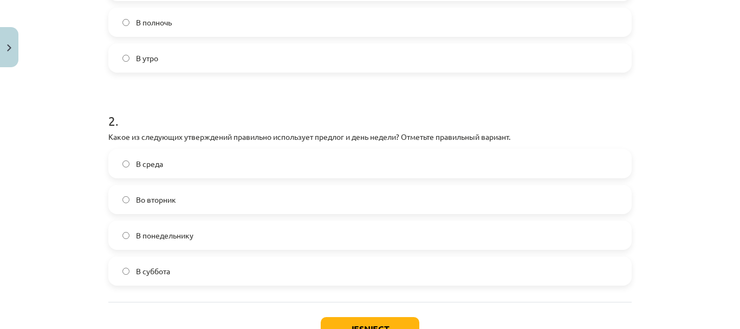
scroll to position [352, 0]
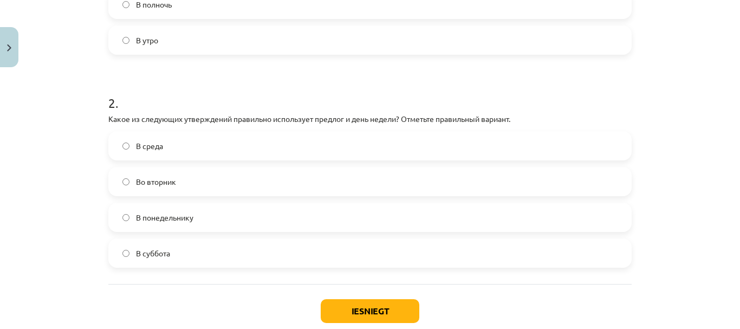
click at [155, 188] on label "Во вторник" at bounding box center [369, 181] width 521 height 27
click at [352, 301] on button "Iesniegt" at bounding box center [370, 311] width 99 height 24
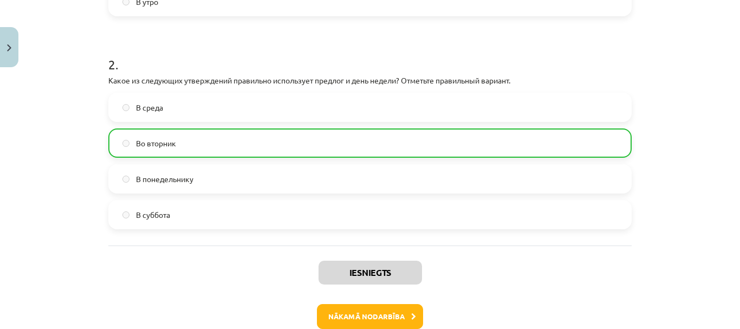
scroll to position [416, 0]
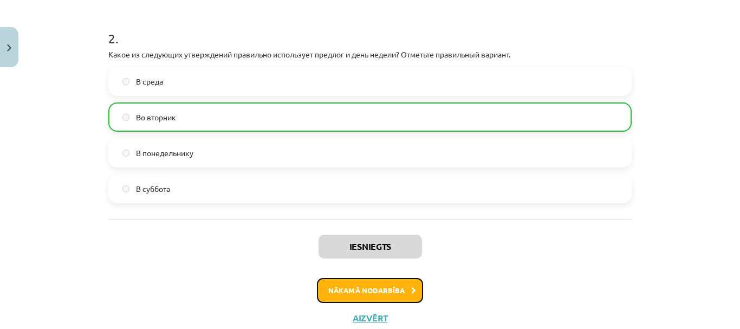
click at [355, 282] on button "Nākamā nodarbība" at bounding box center [370, 290] width 106 height 25
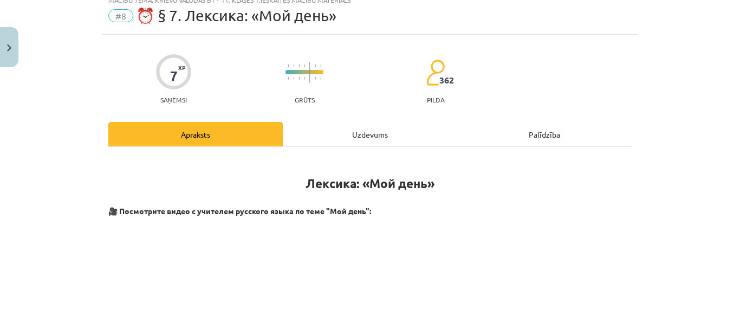
scroll to position [27, 0]
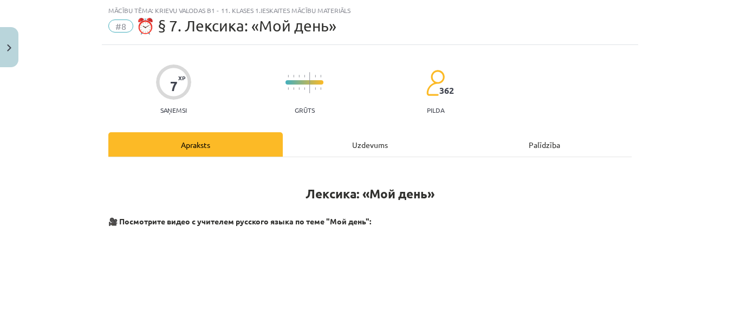
click at [369, 147] on div "Uzdevums" at bounding box center [370, 144] width 174 height 24
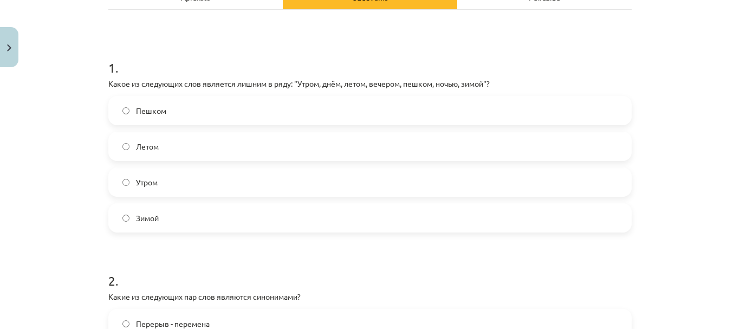
scroll to position [190, 0]
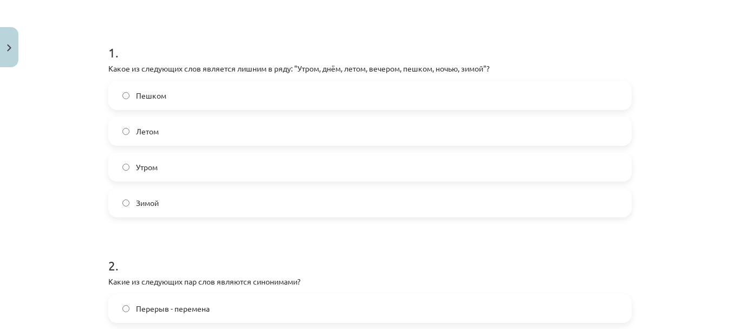
click at [196, 94] on label "Пешком" at bounding box center [369, 95] width 521 height 27
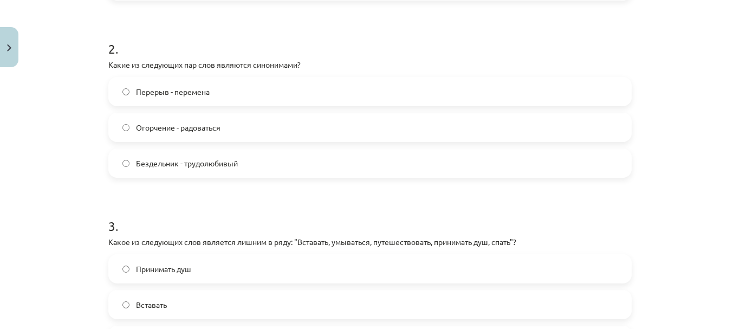
scroll to position [460, 0]
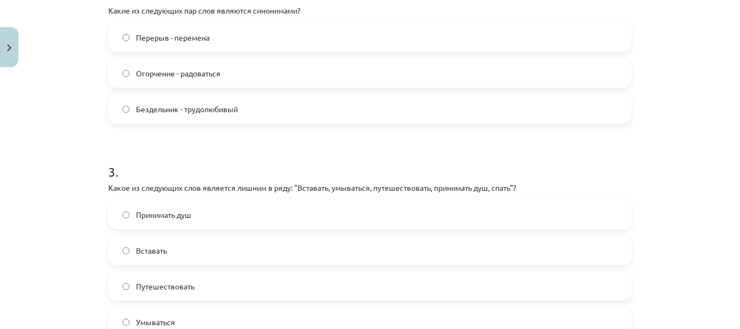
click at [172, 31] on label "Перерыв - перемена" at bounding box center [369, 37] width 521 height 27
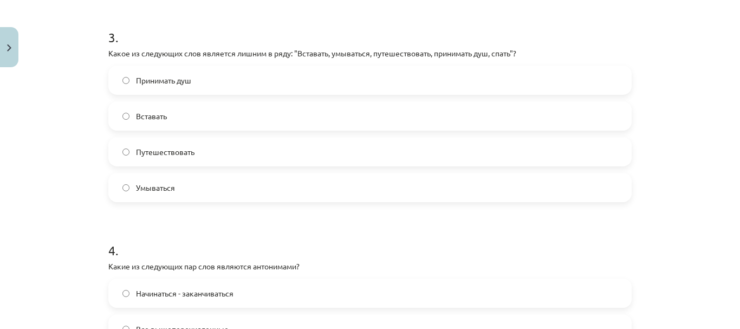
scroll to position [569, 0]
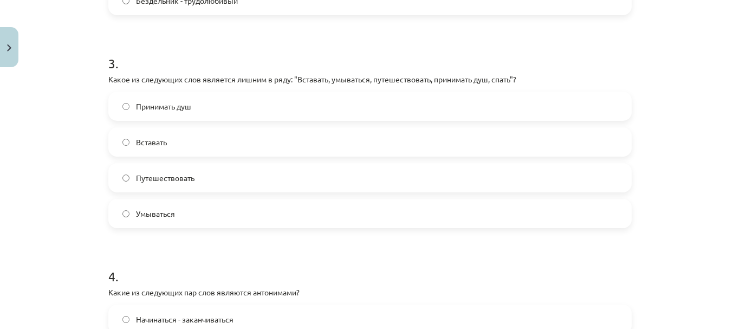
click at [167, 175] on span "Путешествовать" at bounding box center [165, 177] width 58 height 11
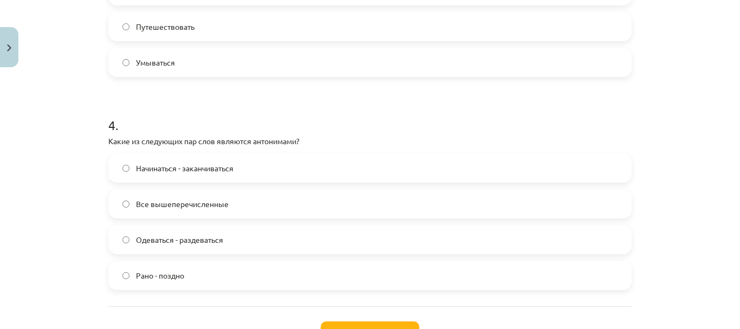
scroll to position [785, 0]
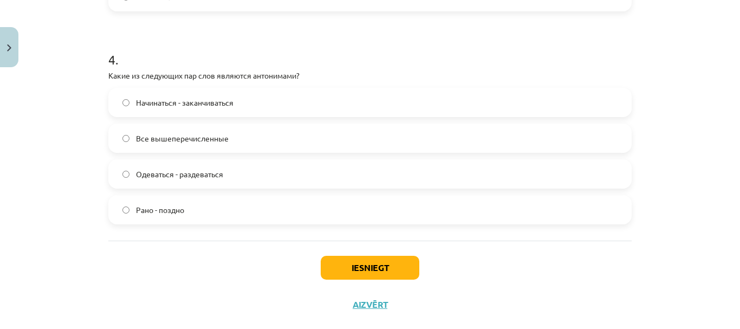
click at [166, 97] on span "Начинаться - заканчиваться" at bounding box center [184, 102] width 97 height 11
click at [170, 122] on div "Начинаться - заканчиваться Все вышеперечисленные Одеваться - раздеваться Рано -…" at bounding box center [369, 156] width 523 height 136
click at [190, 136] on span "Все вышеперечисленные" at bounding box center [182, 138] width 93 height 11
click at [392, 258] on button "Iesniegt" at bounding box center [370, 268] width 99 height 24
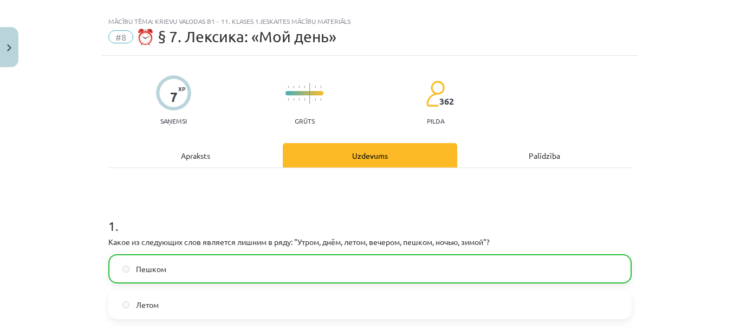
scroll to position [0, 0]
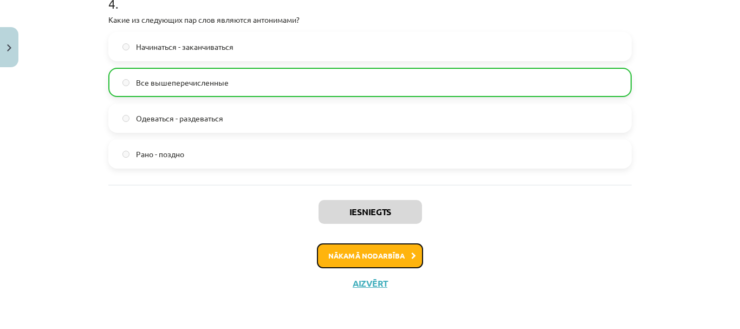
click at [392, 258] on button "Nākamā nodarbība" at bounding box center [370, 255] width 106 height 25
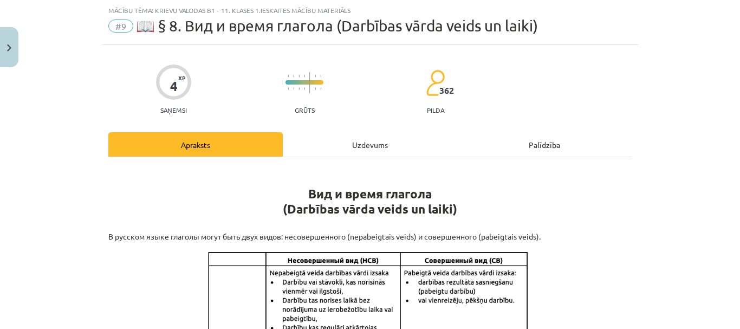
click at [359, 140] on div "Uzdevums" at bounding box center [370, 144] width 174 height 24
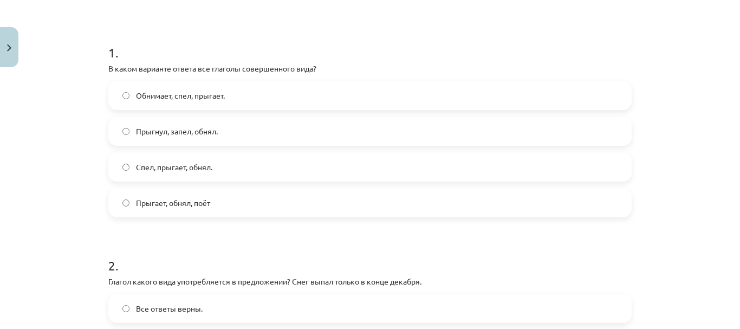
scroll to position [244, 0]
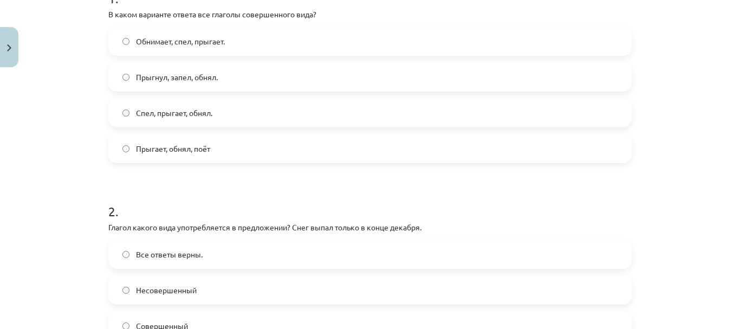
click at [222, 72] on label "Прыгнул, запел, обнял." at bounding box center [369, 76] width 521 height 27
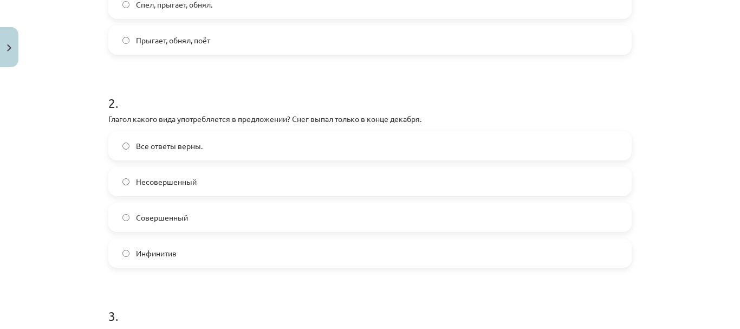
scroll to position [406, 0]
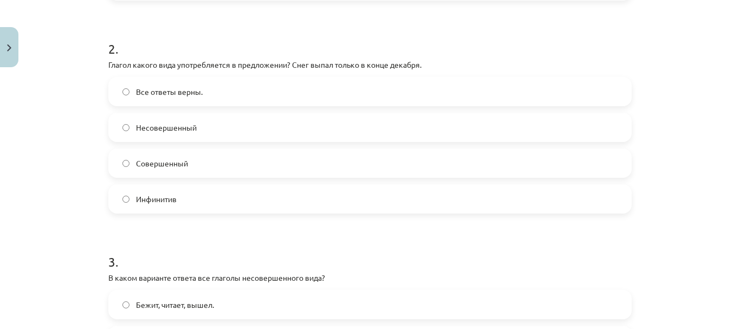
click at [154, 154] on label "Совершенный" at bounding box center [369, 162] width 521 height 27
click at [71, 201] on div "Mācību tēma: Krievu valodas b1 - 11. klases 1.ieskaites mācību materiāls #9 📖 §…" at bounding box center [370, 164] width 740 height 329
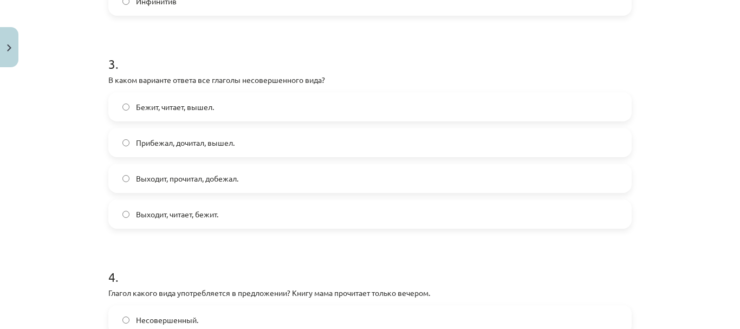
scroll to position [623, 0]
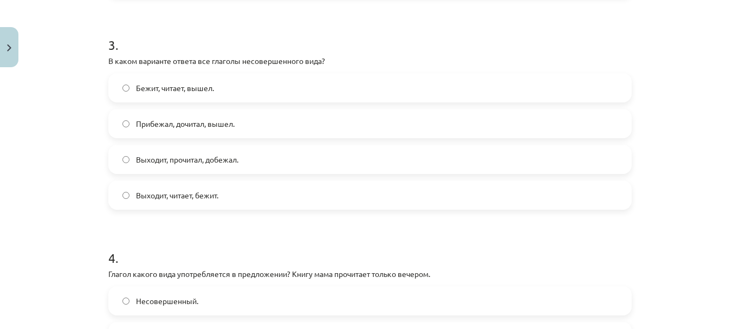
click at [140, 201] on label "Выходит, читает, бежит." at bounding box center [369, 194] width 521 height 27
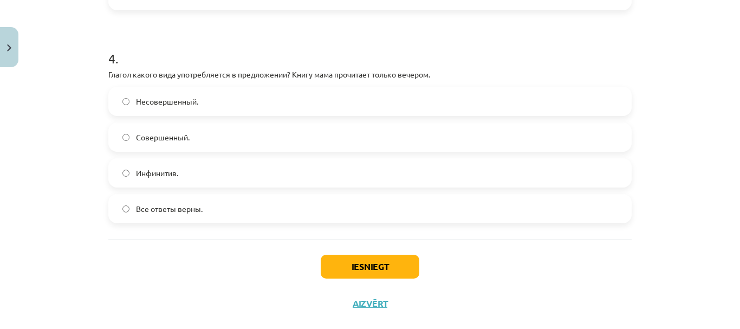
scroll to position [839, 0]
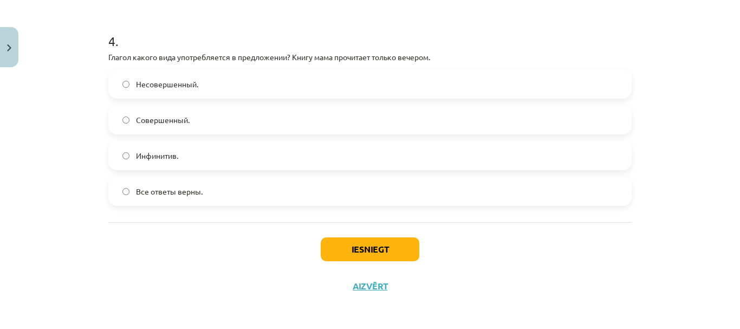
click at [181, 89] on span "Несовершенный." at bounding box center [167, 84] width 62 height 11
click at [351, 255] on button "Iesniegt" at bounding box center [370, 249] width 99 height 24
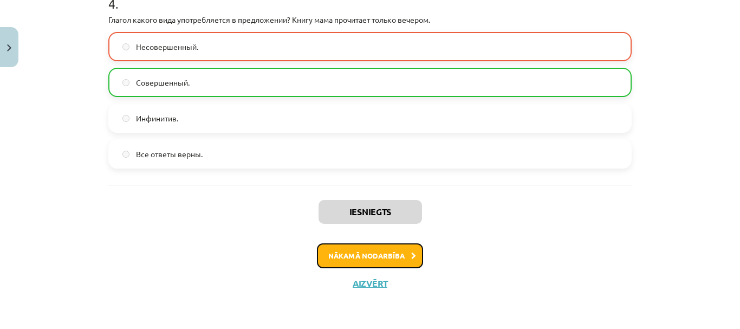
click at [354, 256] on button "Nākamā nodarbība" at bounding box center [370, 255] width 106 height 25
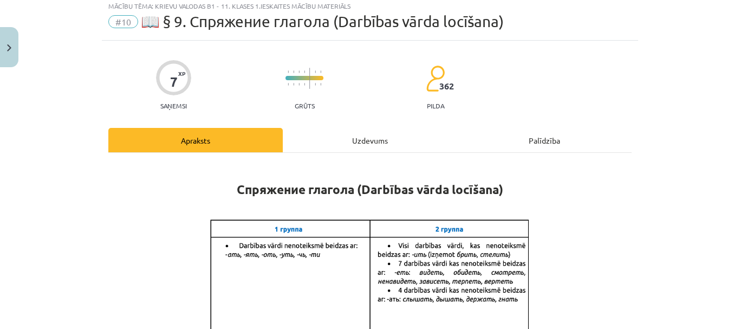
scroll to position [27, 0]
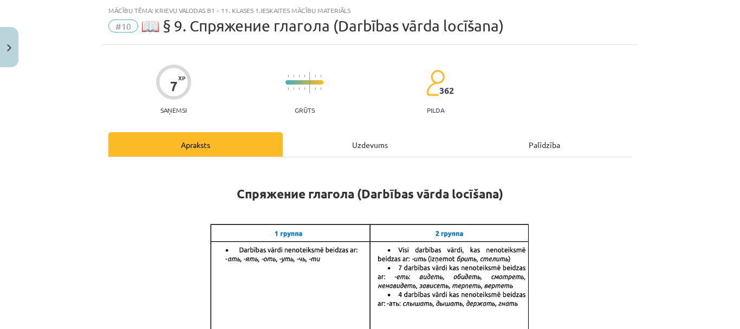
click at [356, 141] on div "Uzdevums" at bounding box center [370, 144] width 174 height 24
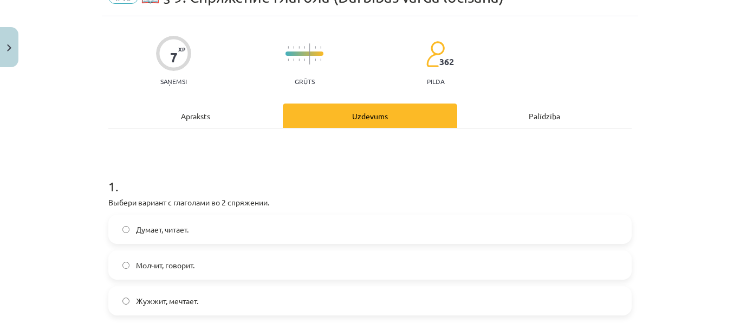
scroll to position [81, 0]
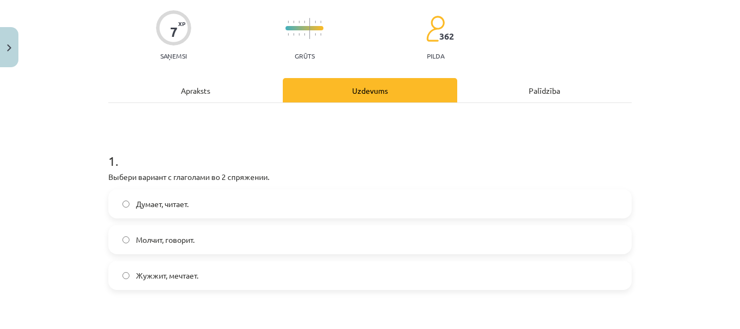
click at [336, 196] on label "Думает, читает." at bounding box center [369, 203] width 521 height 27
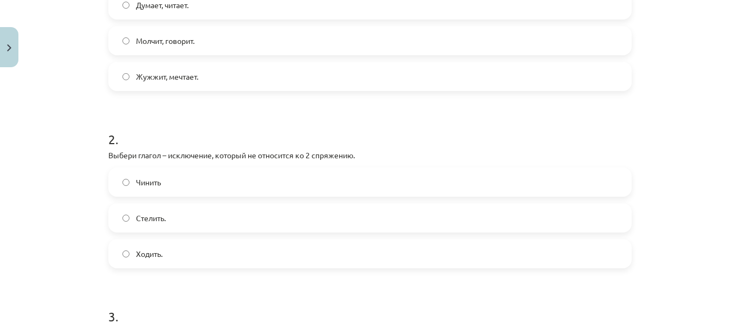
scroll to position [298, 0]
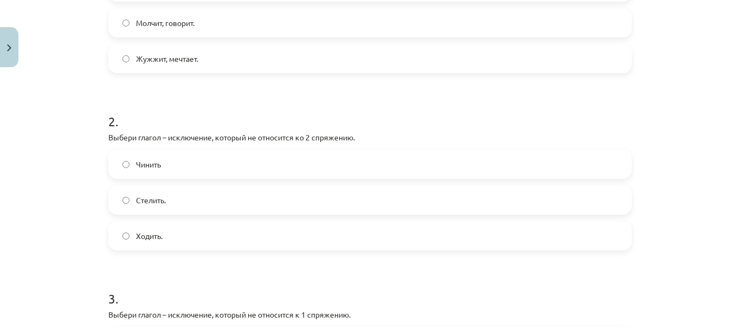
click at [219, 166] on label "Чинить" at bounding box center [369, 164] width 521 height 27
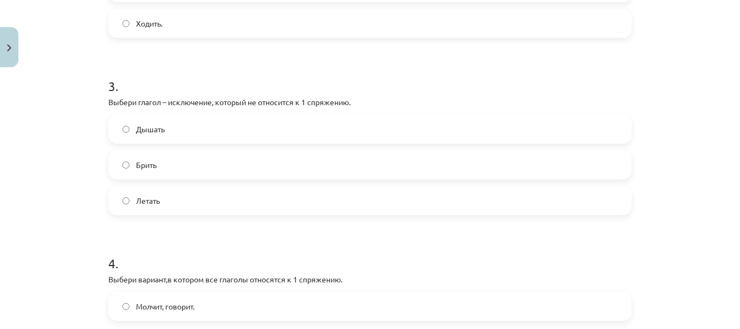
scroll to position [514, 0]
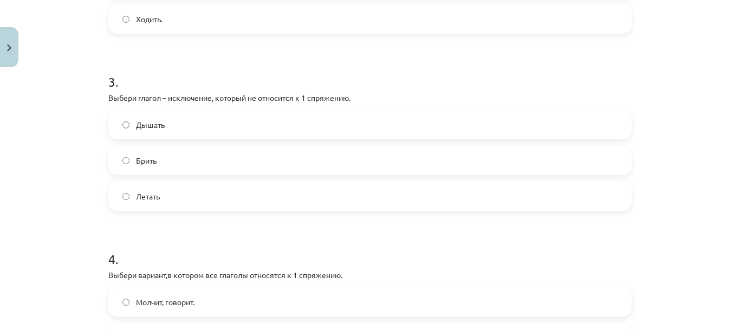
click at [216, 164] on label "Брить" at bounding box center [369, 160] width 521 height 27
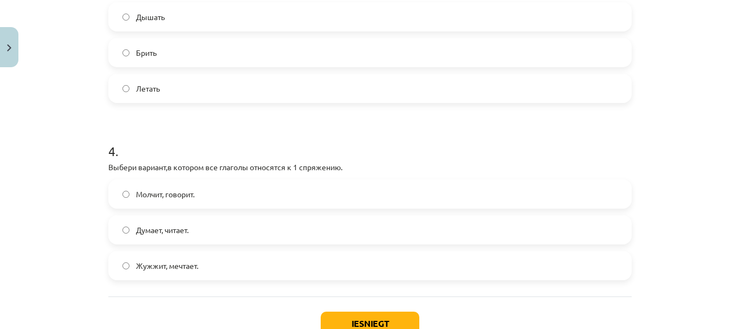
scroll to position [623, 0]
click at [190, 95] on label "Летать" at bounding box center [369, 87] width 521 height 27
click at [176, 47] on label "Брить" at bounding box center [369, 51] width 521 height 27
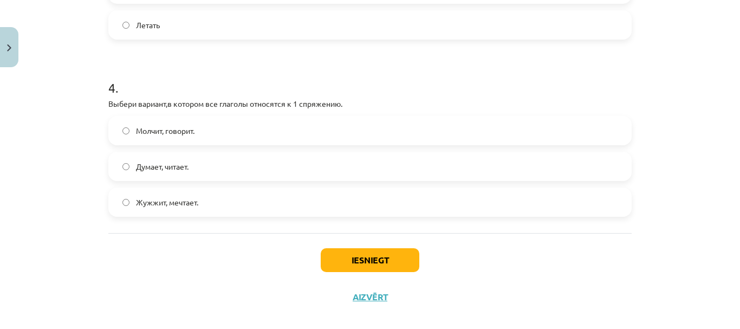
scroll to position [699, 0]
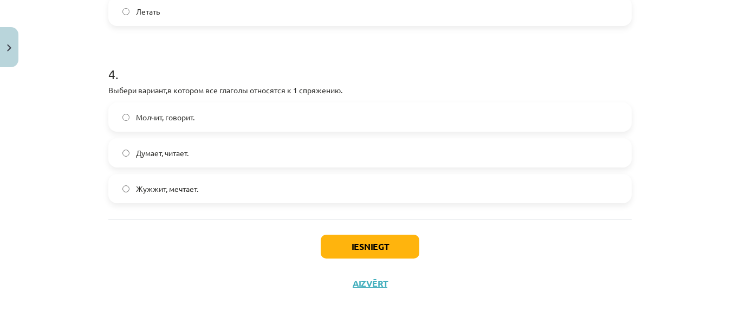
click at [152, 160] on label "Думает, читает." at bounding box center [369, 152] width 521 height 27
click at [380, 263] on div "Iesniegt Aizvērt" at bounding box center [369, 257] width 523 height 76
click at [382, 254] on button "Iesniegt" at bounding box center [370, 246] width 99 height 24
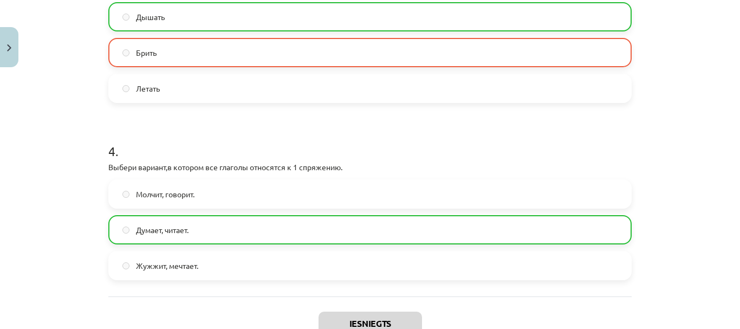
scroll to position [734, 0]
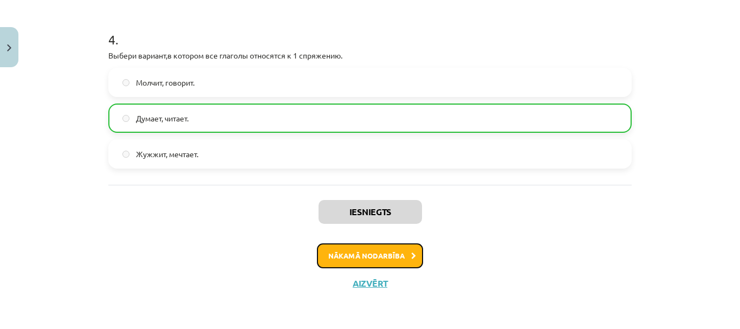
click at [382, 254] on button "Nākamā nodarbība" at bounding box center [370, 255] width 106 height 25
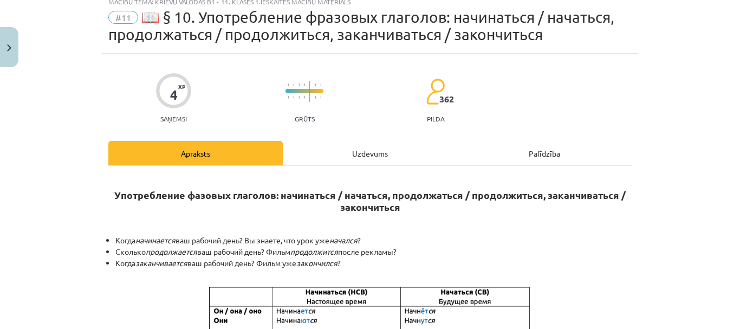
scroll to position [27, 0]
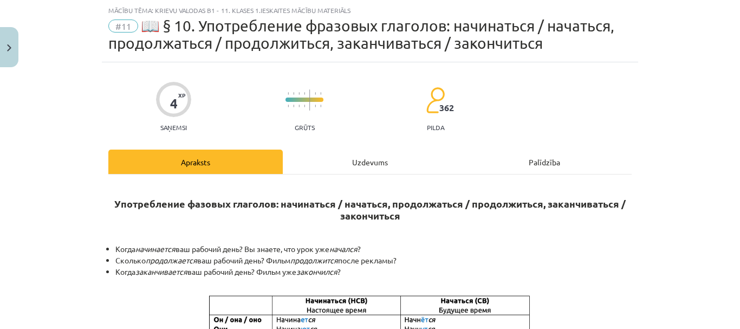
click at [364, 160] on div "Uzdevums" at bounding box center [370, 161] width 174 height 24
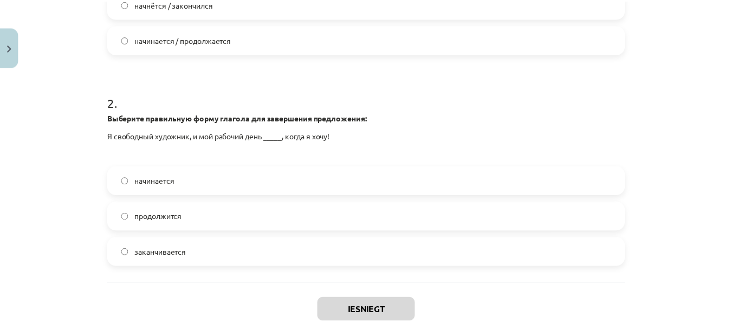
scroll to position [416, 0]
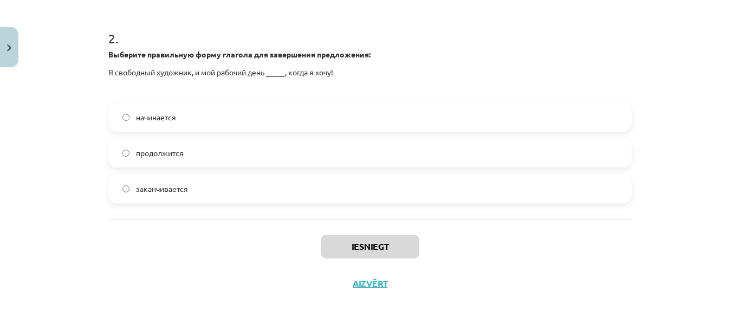
click at [19, 45] on div "Mācību tēma: Krievu valodas b1 - 11. klases 1.ieskaites mācību materiāls #11 📖 …" at bounding box center [370, 164] width 740 height 329
click at [7, 48] on img "Close" at bounding box center [9, 47] width 4 height 7
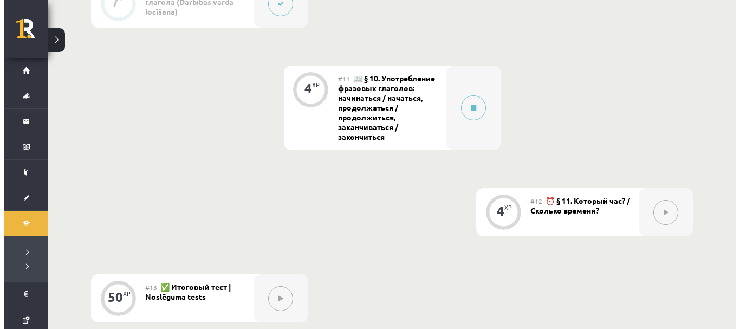
scroll to position [1185, 0]
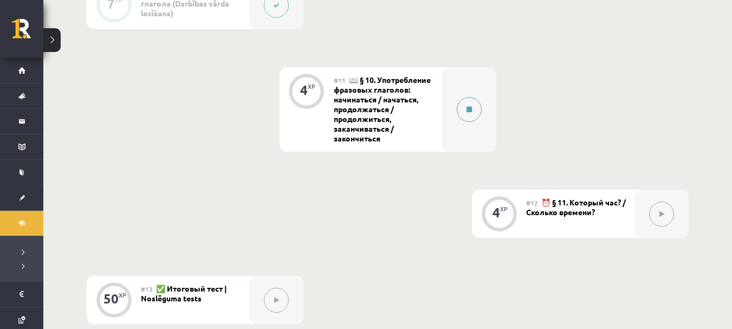
click at [477, 106] on button at bounding box center [469, 109] width 25 height 25
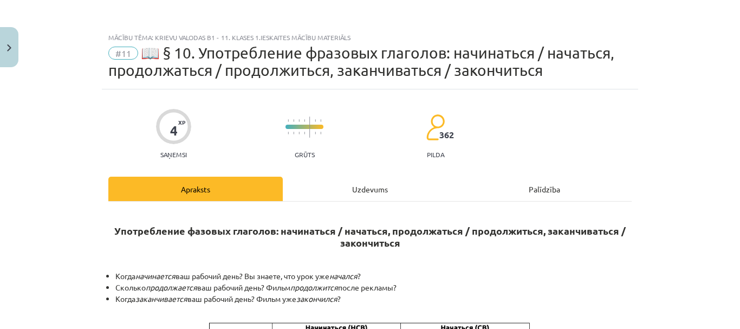
click at [377, 188] on div "Uzdevums" at bounding box center [370, 189] width 174 height 24
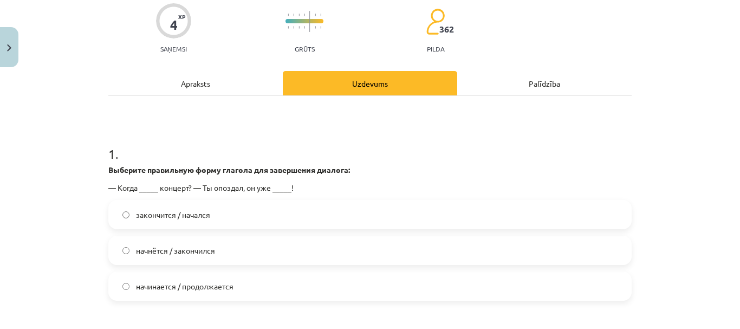
scroll to position [135, 0]
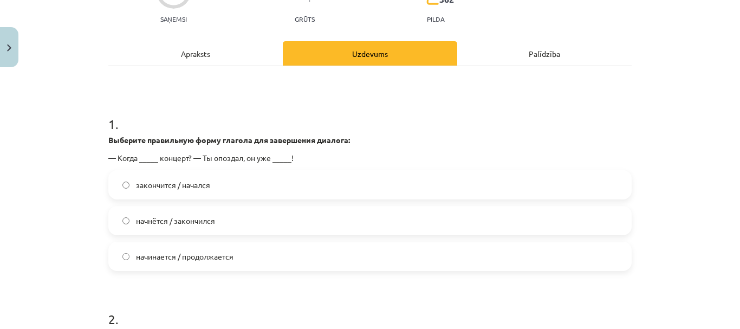
click at [139, 224] on span "начнётся / закончился" at bounding box center [175, 220] width 79 height 11
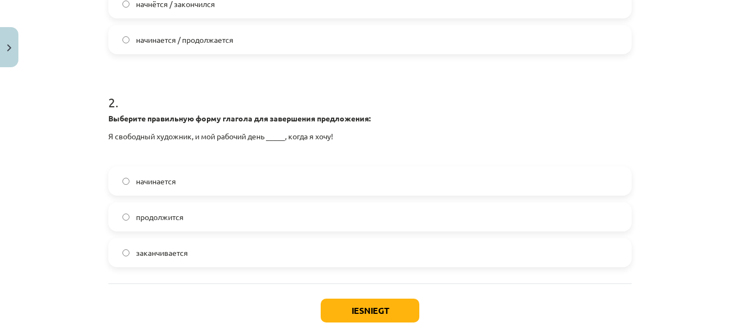
scroll to position [406, 0]
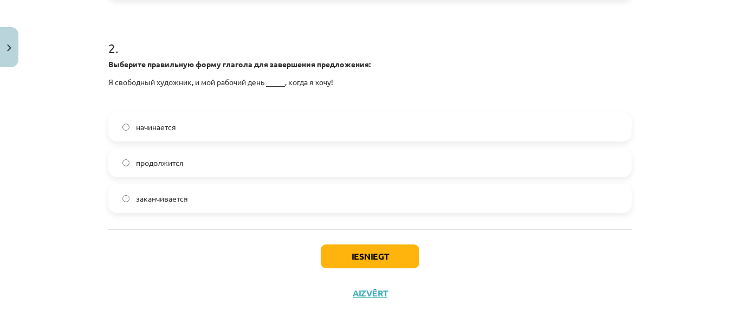
click at [162, 202] on span "заканчивается" at bounding box center [162, 198] width 52 height 11
click at [350, 261] on button "Iesniegt" at bounding box center [370, 256] width 99 height 24
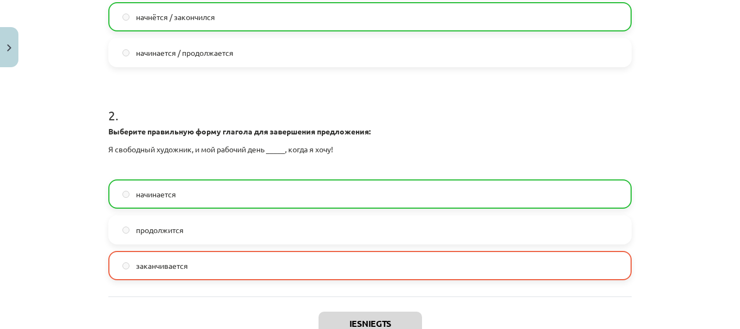
scroll to position [362, 0]
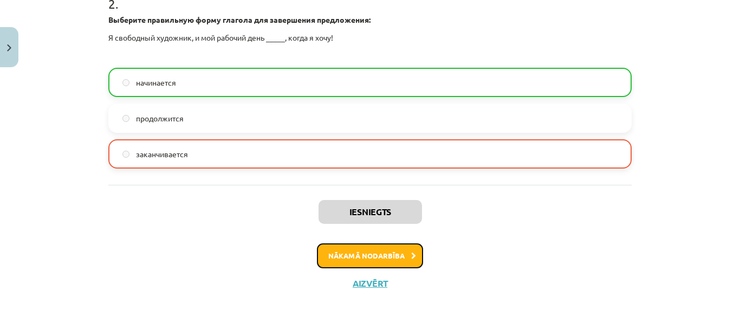
click at [374, 258] on button "Nākamā nodarbība" at bounding box center [370, 255] width 106 height 25
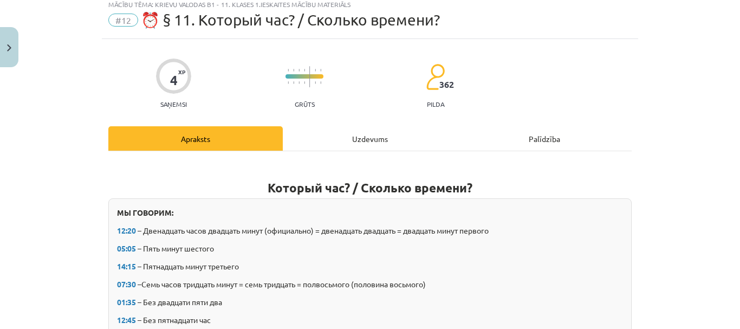
scroll to position [27, 0]
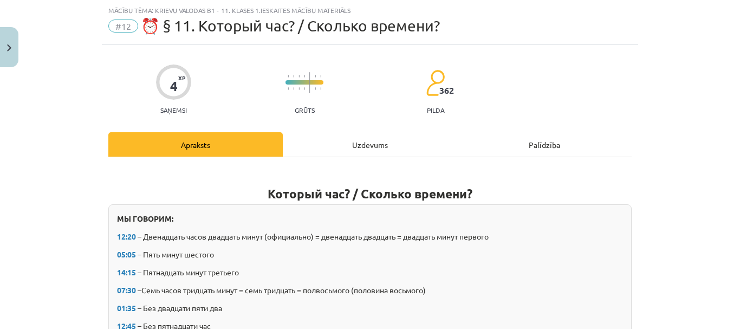
click at [362, 151] on div "Uzdevums" at bounding box center [370, 144] width 174 height 24
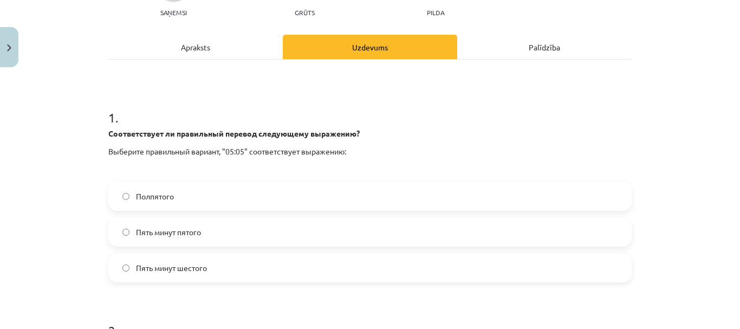
scroll to position [135, 0]
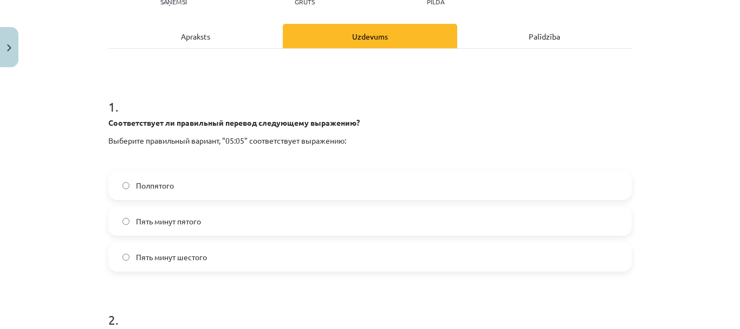
click at [164, 223] on span "Пять минут пятого" at bounding box center [168, 221] width 65 height 11
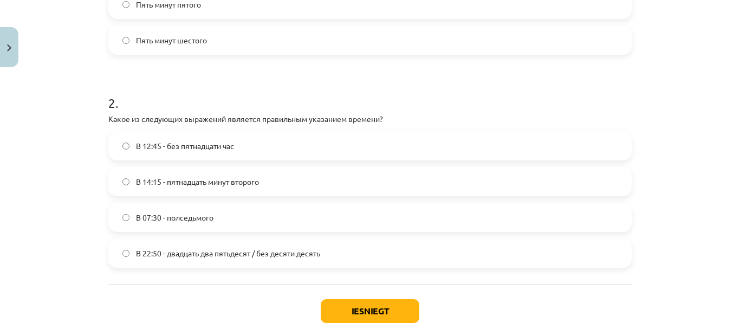
scroll to position [406, 0]
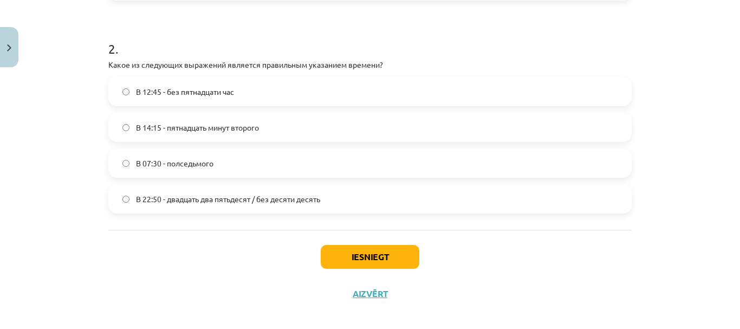
click at [173, 88] on span "В 12:45 - без пятнадцати час" at bounding box center [185, 91] width 98 height 11
click at [351, 250] on button "Iesniegt" at bounding box center [370, 257] width 99 height 24
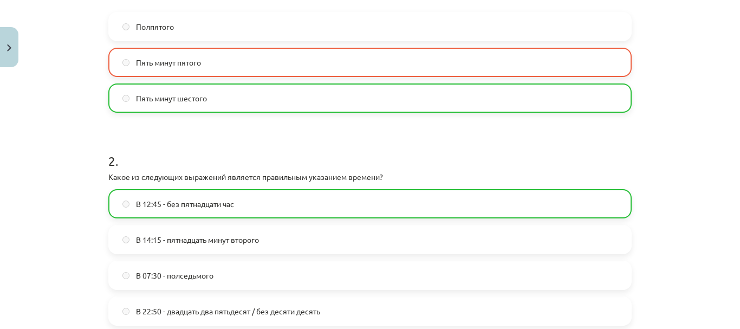
scroll to position [234, 0]
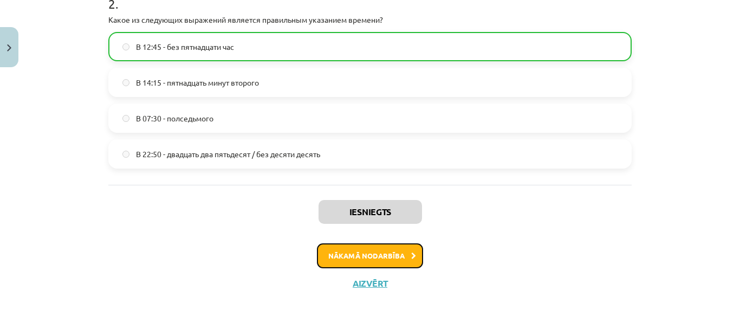
click at [351, 250] on button "Nākamā nodarbība" at bounding box center [370, 255] width 106 height 25
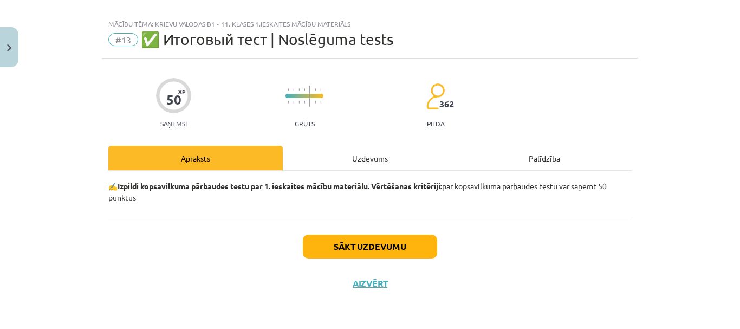
scroll to position [14, 0]
click at [351, 250] on button "Sākt uzdevumu" at bounding box center [370, 246] width 134 height 24
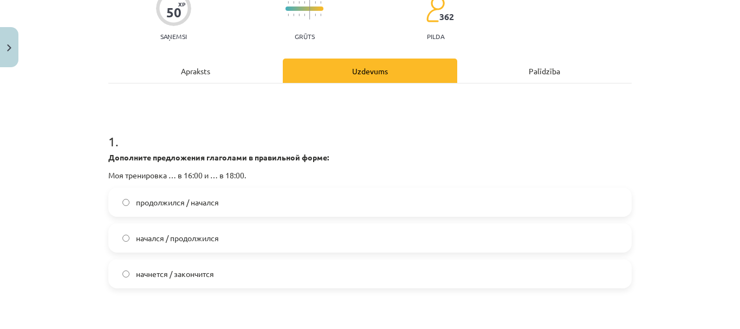
scroll to position [108, 0]
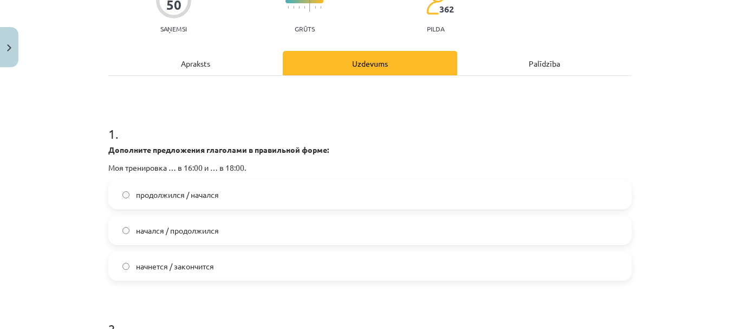
click at [164, 262] on span "начнется / закончится" at bounding box center [175, 265] width 78 height 11
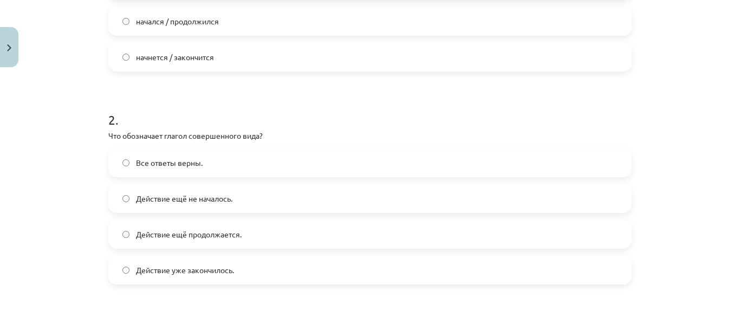
scroll to position [325, 0]
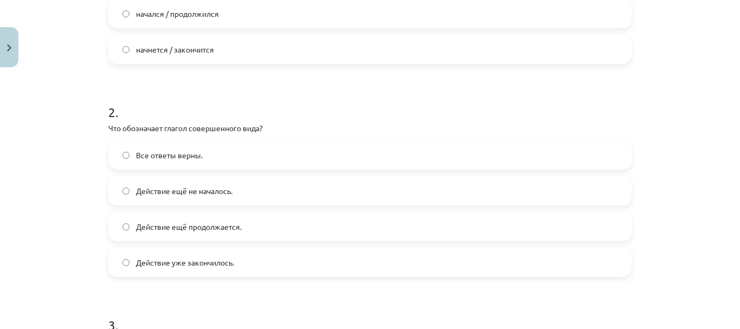
click at [206, 258] on span "Действие уже закончилось." at bounding box center [185, 262] width 98 height 11
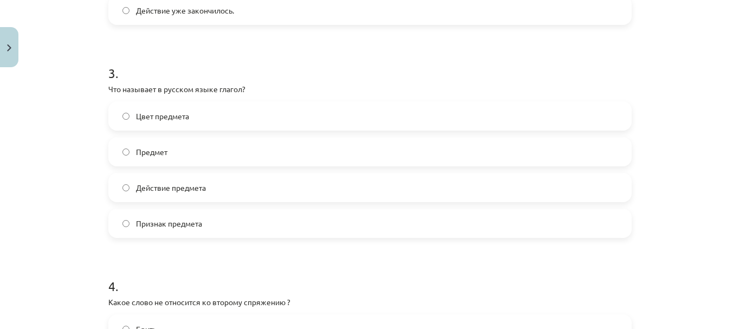
scroll to position [596, 0]
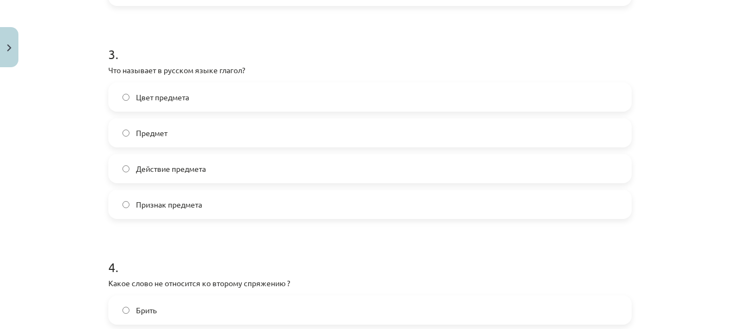
click at [217, 209] on label "Признак предмета" at bounding box center [369, 204] width 521 height 27
click at [212, 168] on label "Действие предмета" at bounding box center [369, 168] width 521 height 27
click at [209, 129] on label "Предмет" at bounding box center [369, 132] width 521 height 27
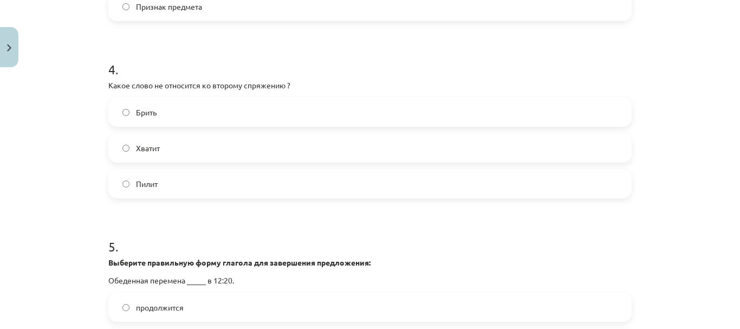
scroll to position [812, 0]
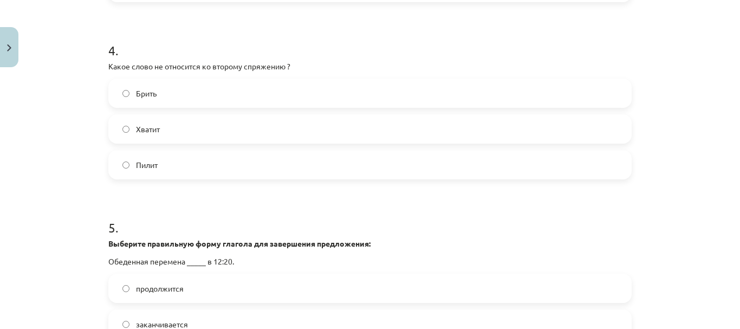
click at [209, 129] on label "Хватит" at bounding box center [369, 128] width 521 height 27
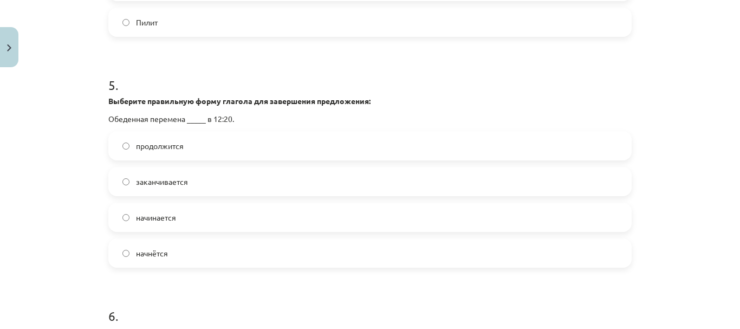
scroll to position [975, 0]
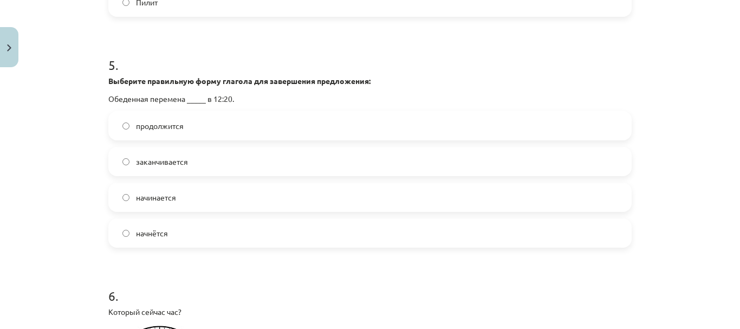
click at [145, 195] on span "начинается" at bounding box center [156, 197] width 40 height 11
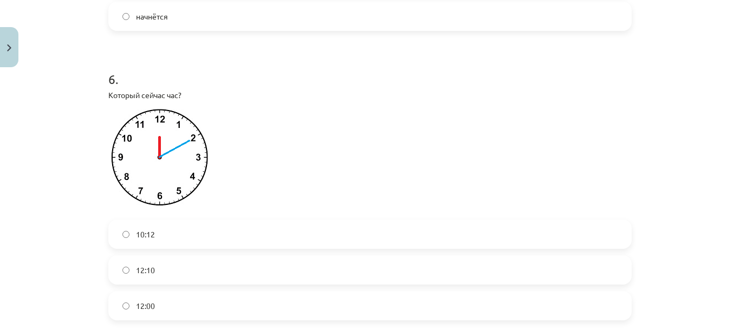
scroll to position [1246, 0]
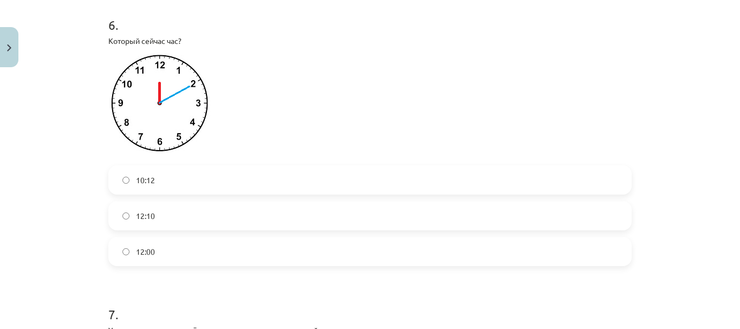
click at [185, 213] on label "12:10" at bounding box center [369, 215] width 521 height 27
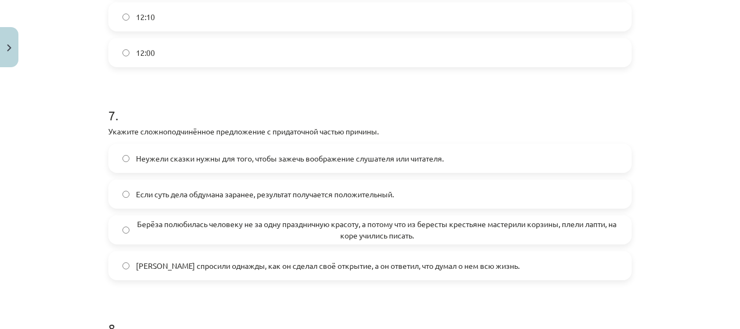
scroll to position [1436, 0]
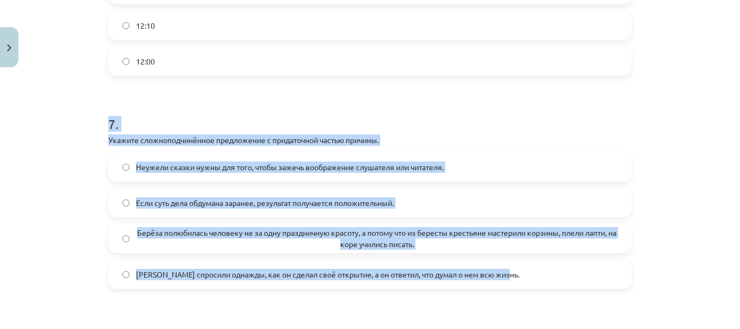
drag, startPoint x: 100, startPoint y: 119, endPoint x: 522, endPoint y: 283, distance: 452.5
copy div "7 . Укажите сложноподчинённое предложение с придаточной частью причины. Неужели…"
click at [80, 226] on div "Mācību tēma: Krievu valodas b1 - 11. klases 1.ieskaites mācību materiāls #13 ✅ …" at bounding box center [370, 164] width 740 height 329
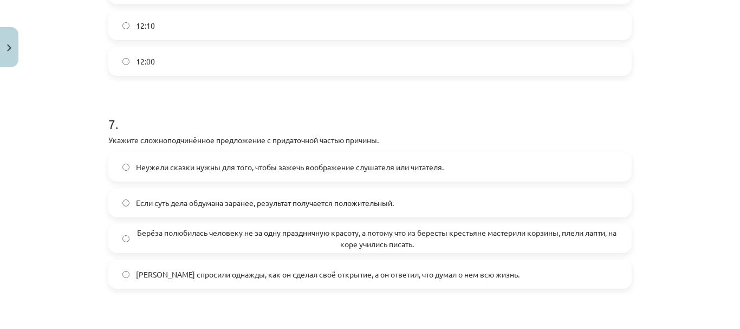
click at [159, 232] on span "Берёза полюбилась человеку не за одну праздничную красоту, а потому что из бере…" at bounding box center [376, 238] width 481 height 23
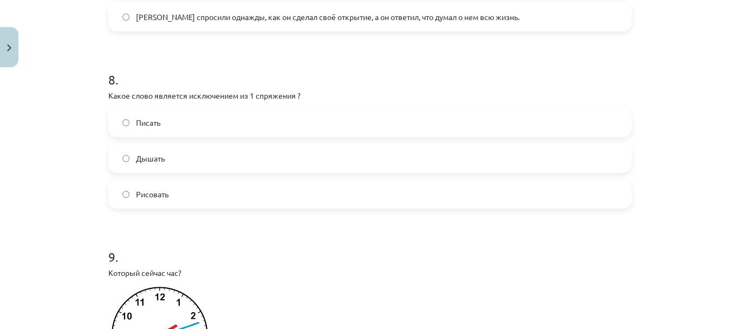
scroll to position [1706, 0]
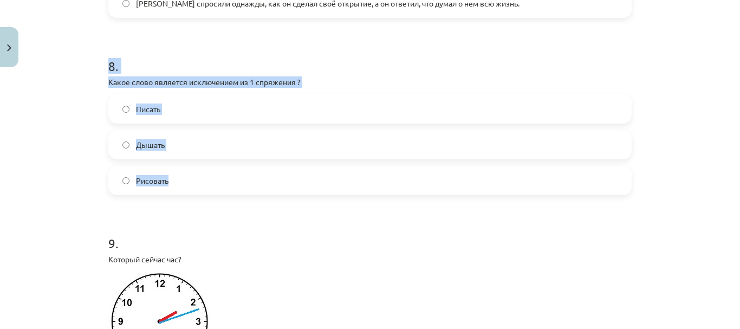
drag, startPoint x: 96, startPoint y: 60, endPoint x: 202, endPoint y: 187, distance: 165.4
click at [202, 187] on div "Mācību tēma: Krievu valodas b1 - 11. klases 1.ieskaites mācību materiāls #13 ✅ …" at bounding box center [370, 164] width 740 height 329
copy div "8 . Какое слово является исключением из 1 спряжения ? Писать Дышать Рисовать"
click at [161, 141] on label "Дышать" at bounding box center [369, 144] width 521 height 27
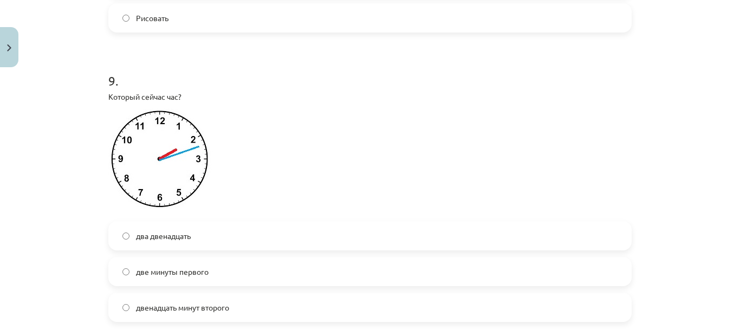
scroll to position [1923, 0]
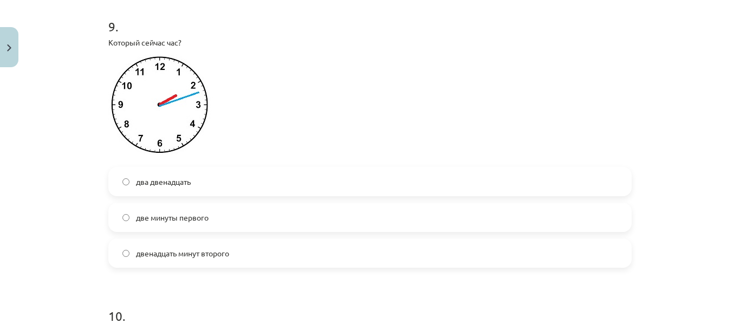
click at [165, 246] on label "двенадцать минут второго" at bounding box center [369, 252] width 521 height 27
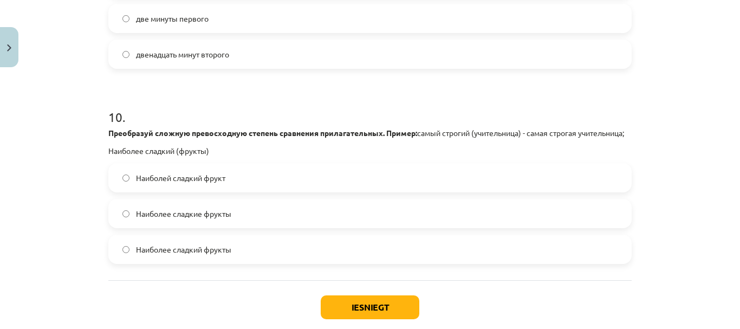
scroll to position [2140, 0]
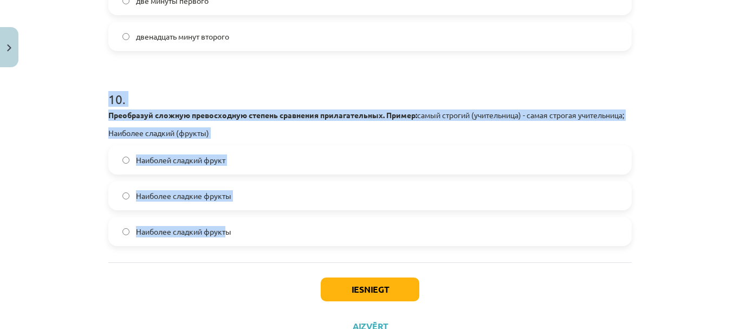
drag, startPoint x: 103, startPoint y: 97, endPoint x: 225, endPoint y: 254, distance: 198.4
click at [225, 254] on div "Mācību tēma: Krievu valodas b1 - 11. klases 1.ieskaites mācību materiāls #13 ✅ …" at bounding box center [370, 164] width 740 height 329
copy div "10 . Преобразуй сложную превосходную степень сравнения прилагательных. Пример: …"
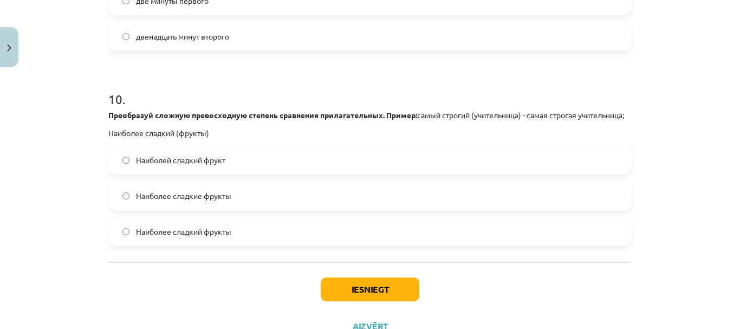
click at [243, 200] on label "Наиболее сладкие фрукты" at bounding box center [369, 195] width 521 height 27
click at [328, 301] on button "Iesniegt" at bounding box center [370, 289] width 99 height 24
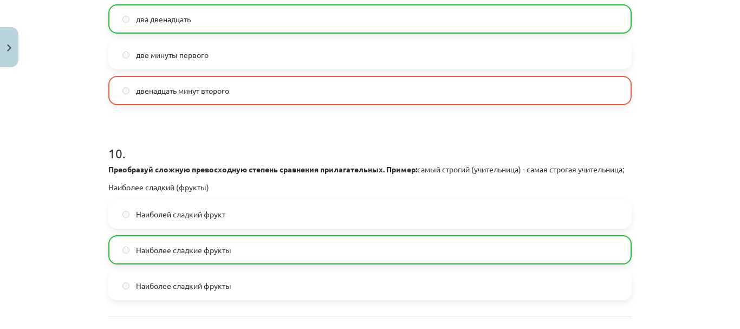
scroll to position [2229, 0]
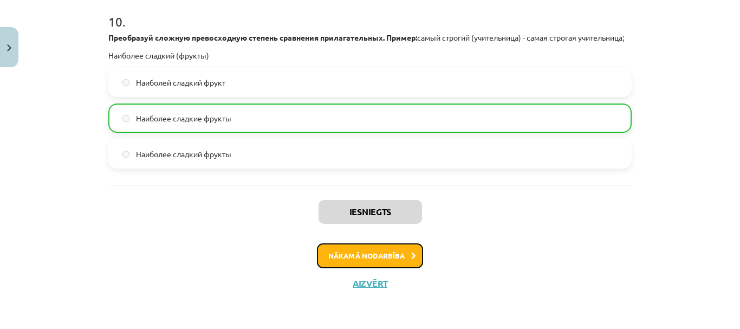
click at [381, 257] on button "Nākamā nodarbība" at bounding box center [370, 255] width 106 height 25
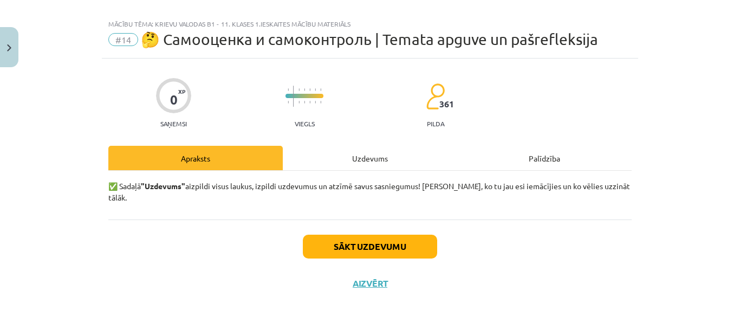
scroll to position [2, 0]
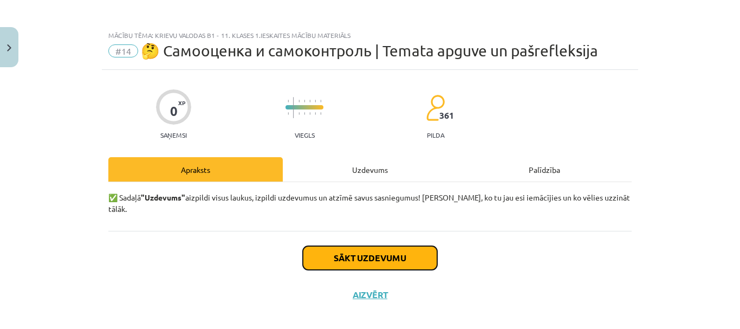
click at [376, 250] on button "Sākt uzdevumu" at bounding box center [370, 258] width 134 height 24
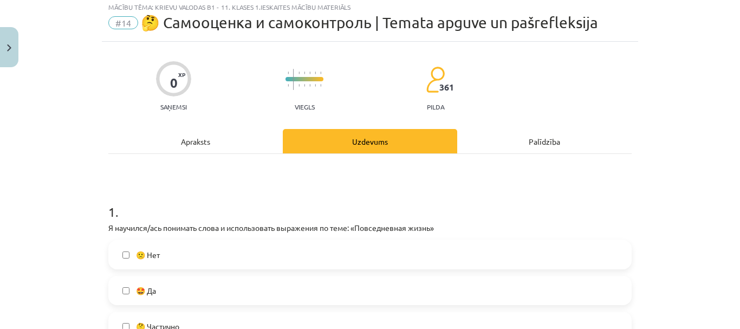
scroll to position [56, 0]
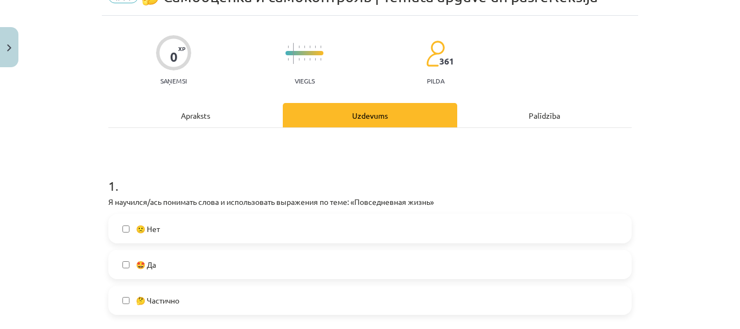
click at [170, 270] on label "🤩 Да" at bounding box center [369, 264] width 521 height 27
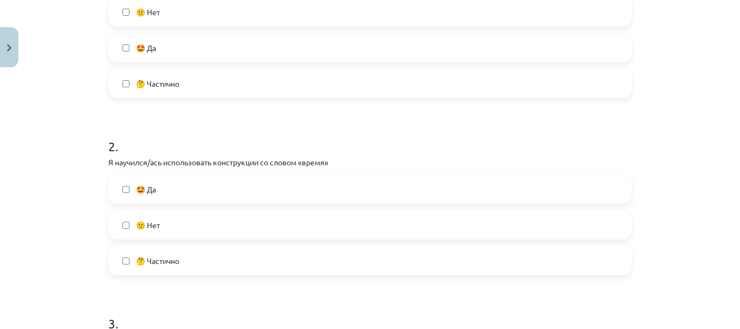
scroll to position [327, 0]
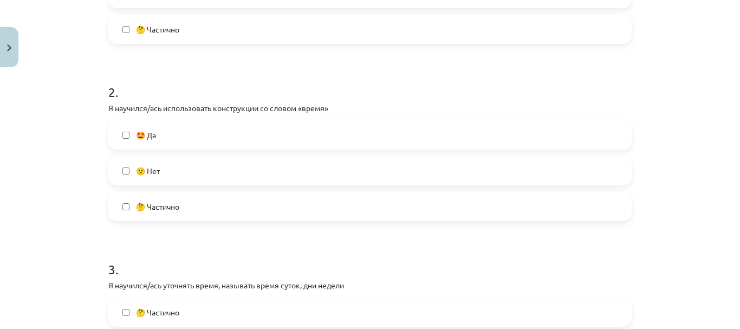
click at [170, 132] on label "🤩 Да" at bounding box center [369, 134] width 521 height 27
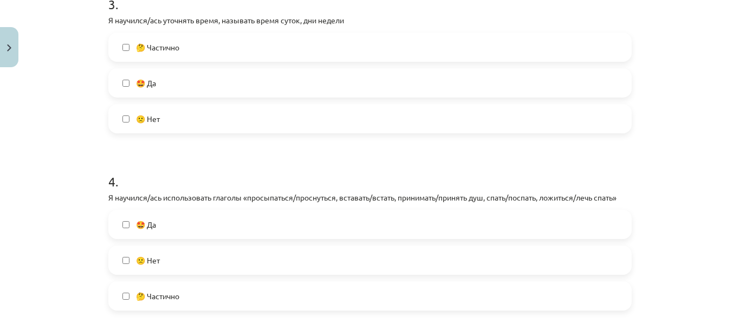
scroll to position [538, 0]
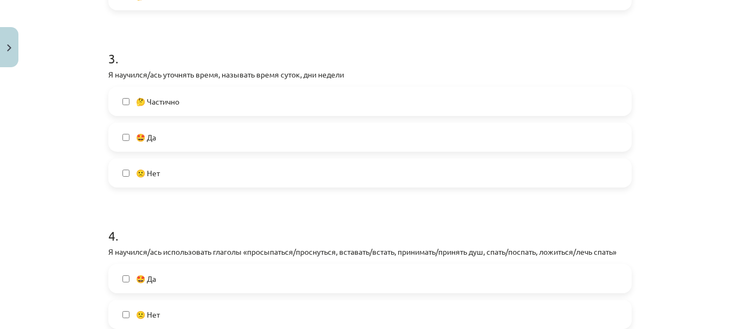
click at [146, 140] on span "🤩 Да" at bounding box center [146, 137] width 20 height 11
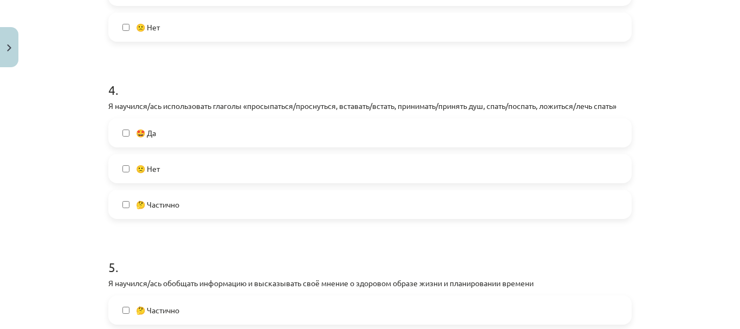
scroll to position [700, 0]
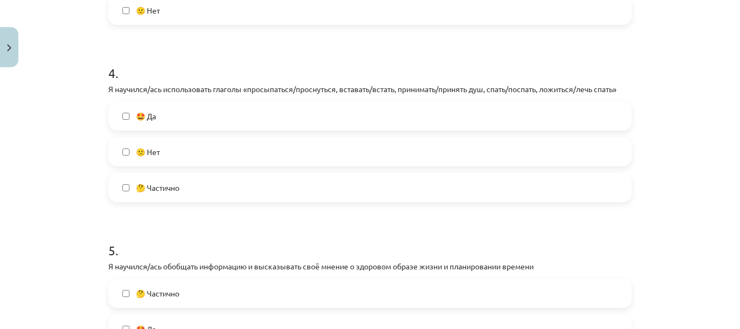
click at [170, 121] on label "🤩 Да" at bounding box center [369, 115] width 521 height 27
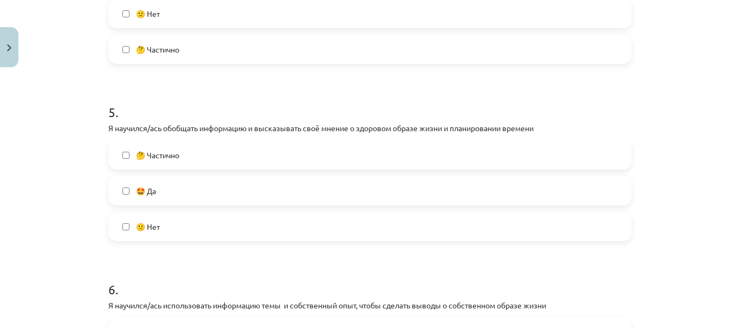
scroll to position [863, 0]
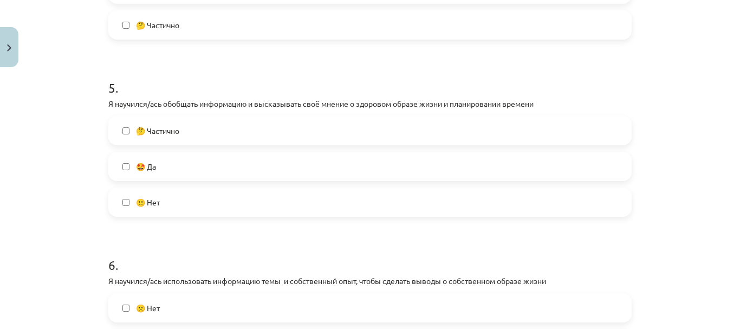
click at [153, 164] on span "🤩 Да" at bounding box center [146, 166] width 20 height 11
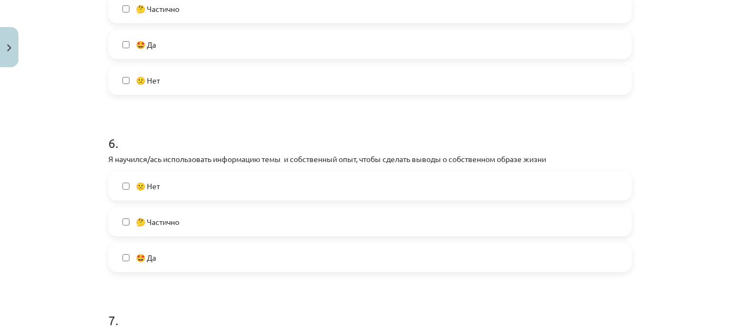
scroll to position [1025, 0]
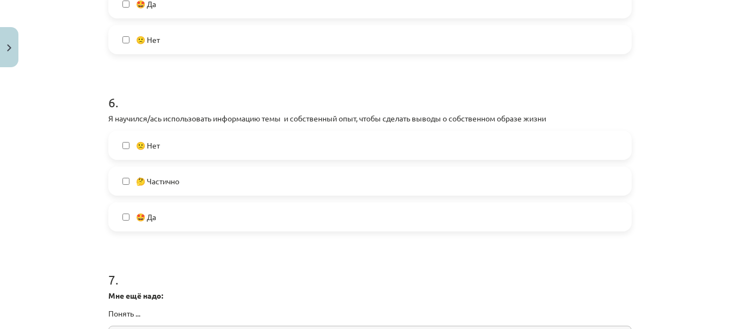
click at [165, 218] on label "🤩 Да" at bounding box center [369, 216] width 521 height 27
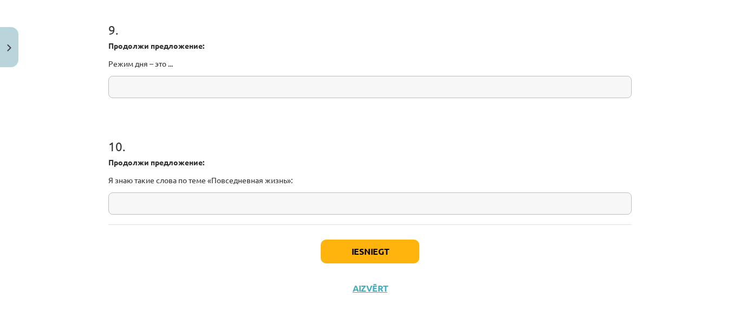
scroll to position [1513, 0]
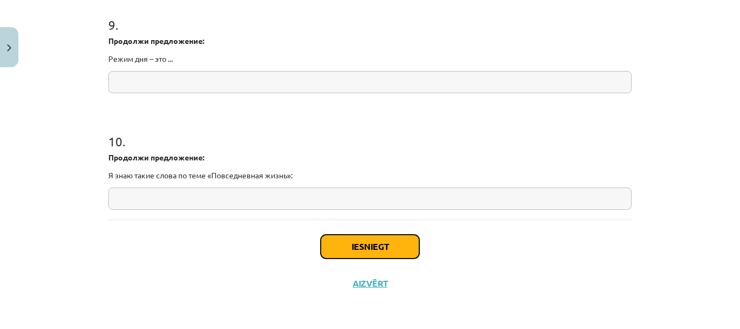
click at [337, 237] on button "Iesniegt" at bounding box center [370, 246] width 99 height 24
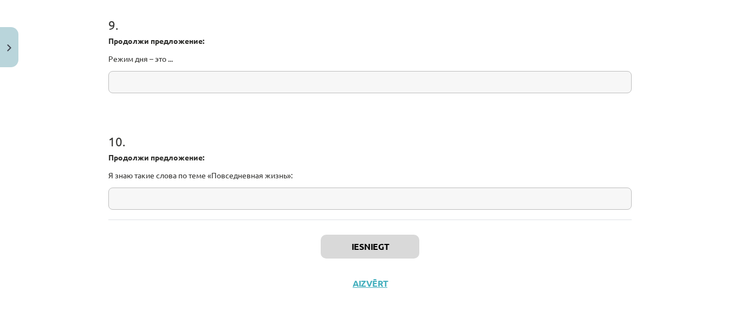
scroll to position [1184, 0]
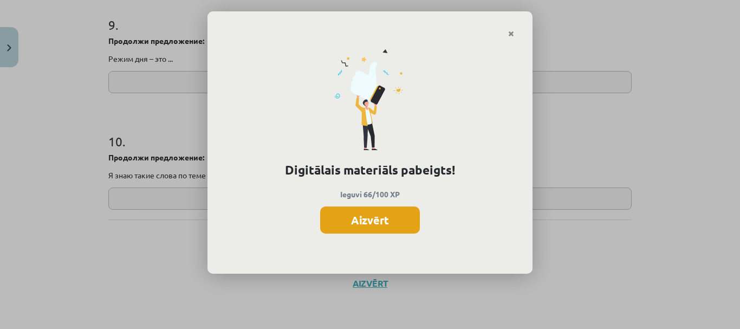
click at [357, 211] on button "Aizvērt" at bounding box center [370, 219] width 100 height 27
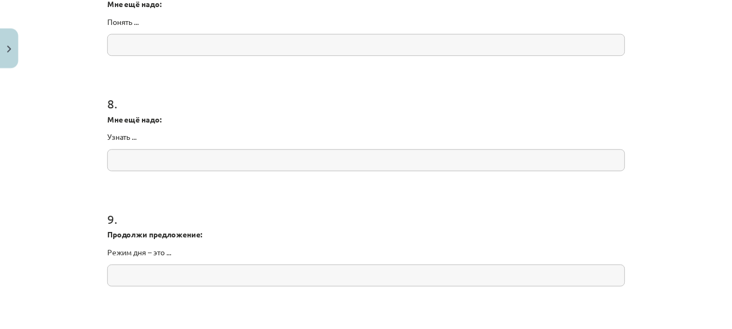
scroll to position [1296, 0]
